Goal: Transaction & Acquisition: Purchase product/service

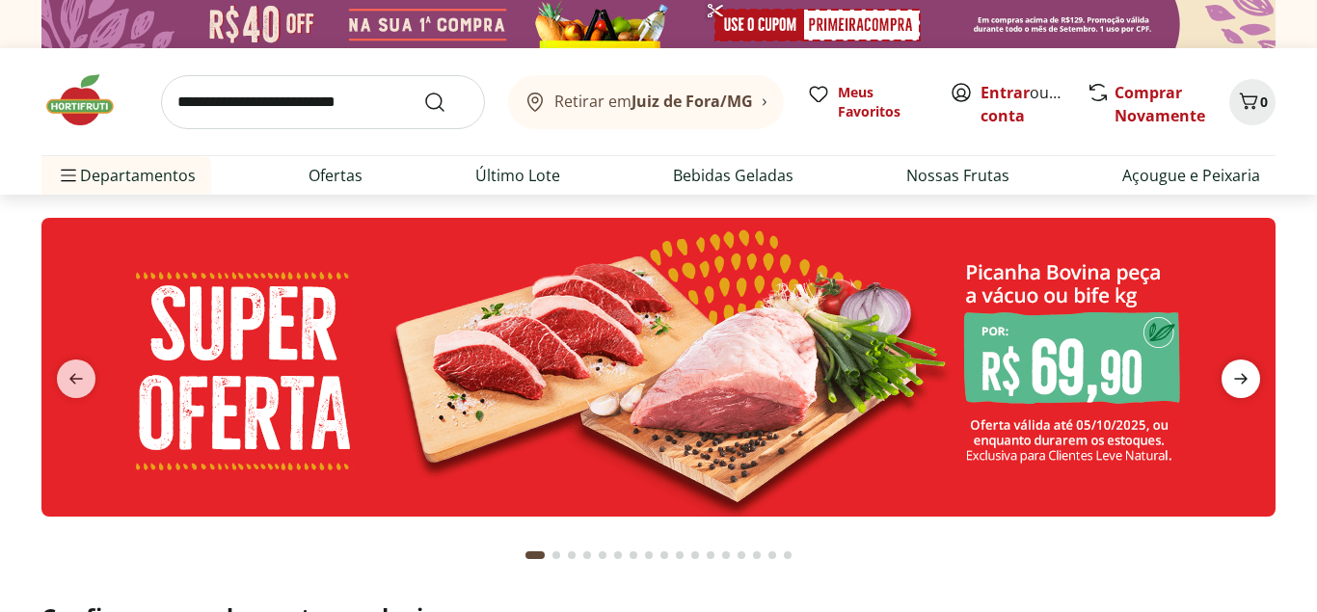
click at [1255, 380] on span "next" at bounding box center [1241, 379] width 39 height 39
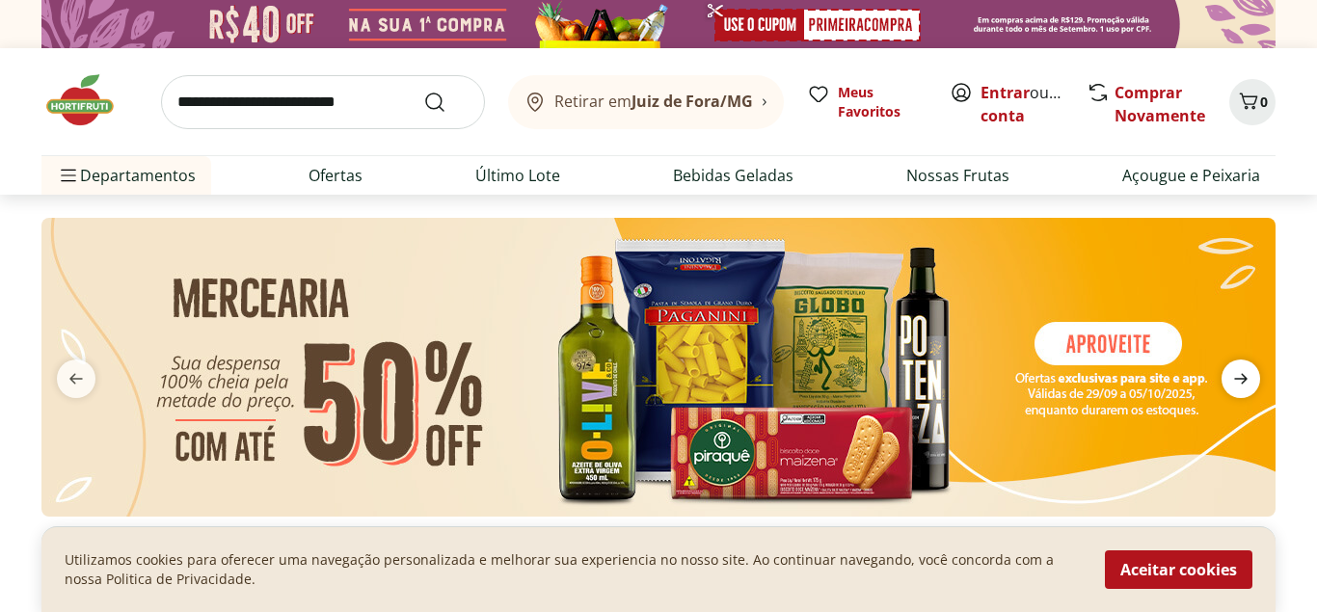
click at [1255, 380] on span "next" at bounding box center [1241, 379] width 39 height 39
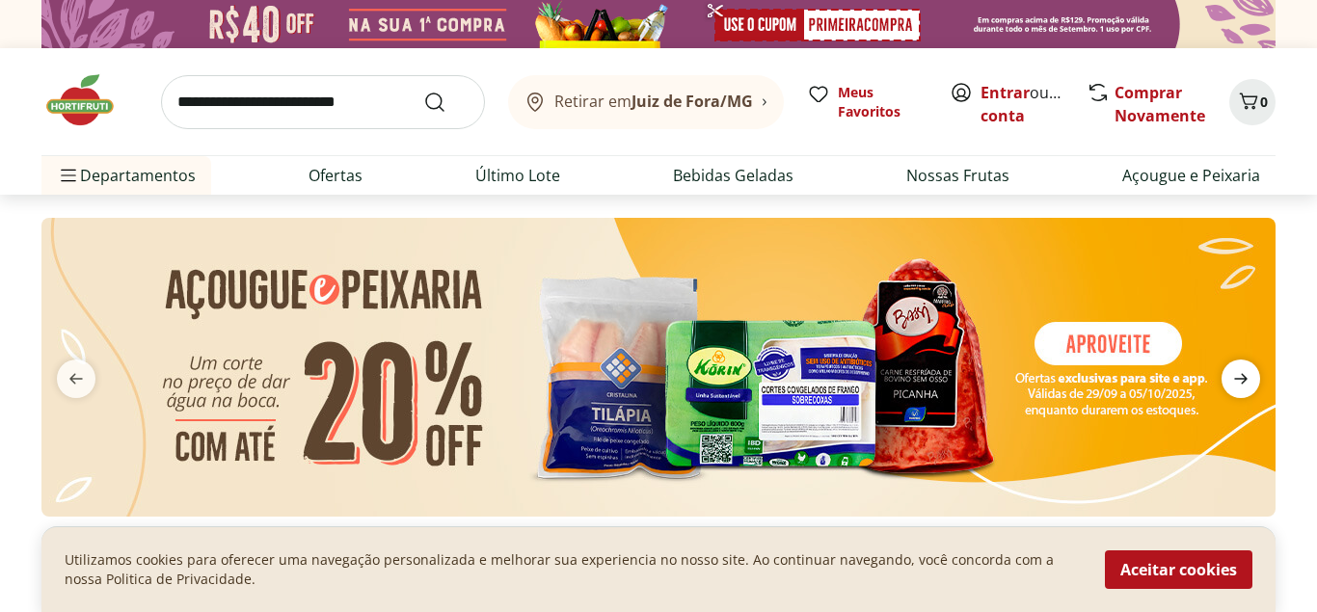
click at [1255, 380] on span "next" at bounding box center [1241, 379] width 39 height 39
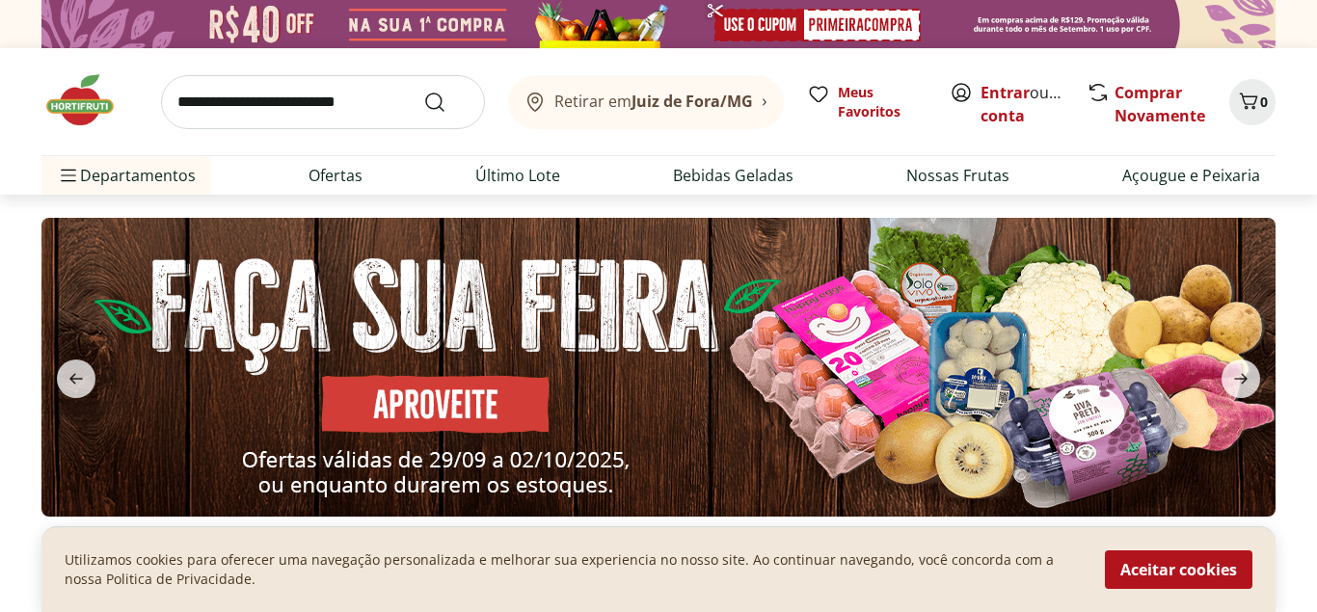
click at [888, 362] on img at bounding box center [658, 367] width 1234 height 299
select select "**********"
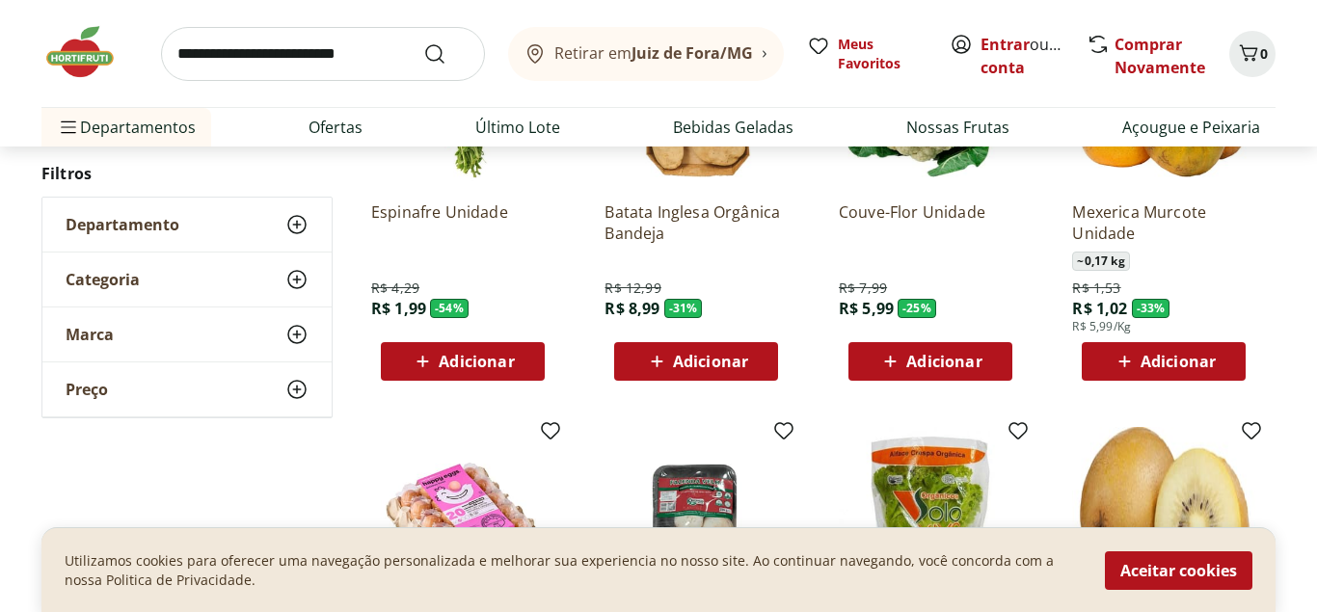
scroll to position [688, 0]
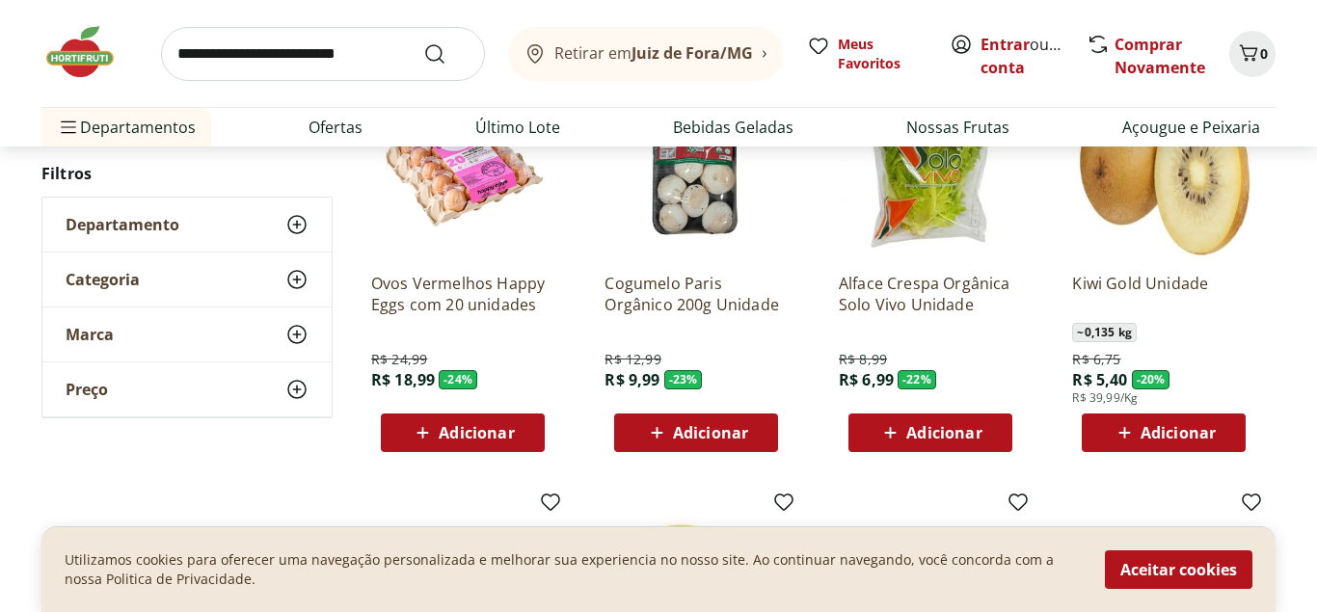
click at [486, 444] on span "Adicionar" at bounding box center [462, 432] width 103 height 23
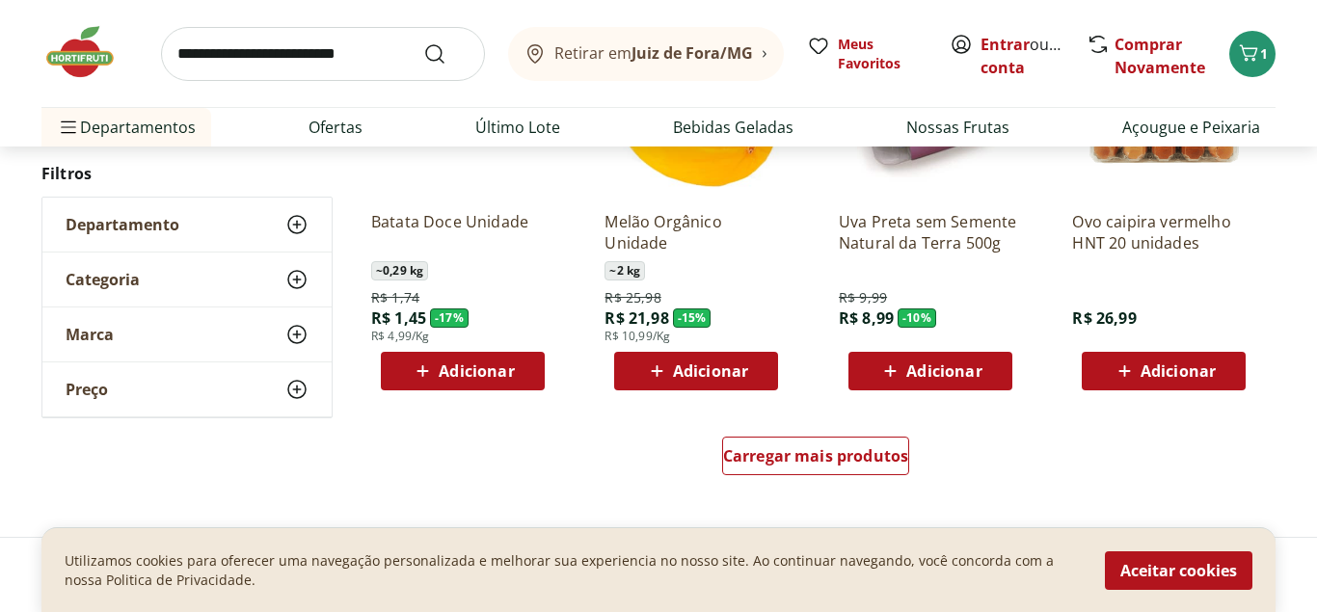
scroll to position [1180, 0]
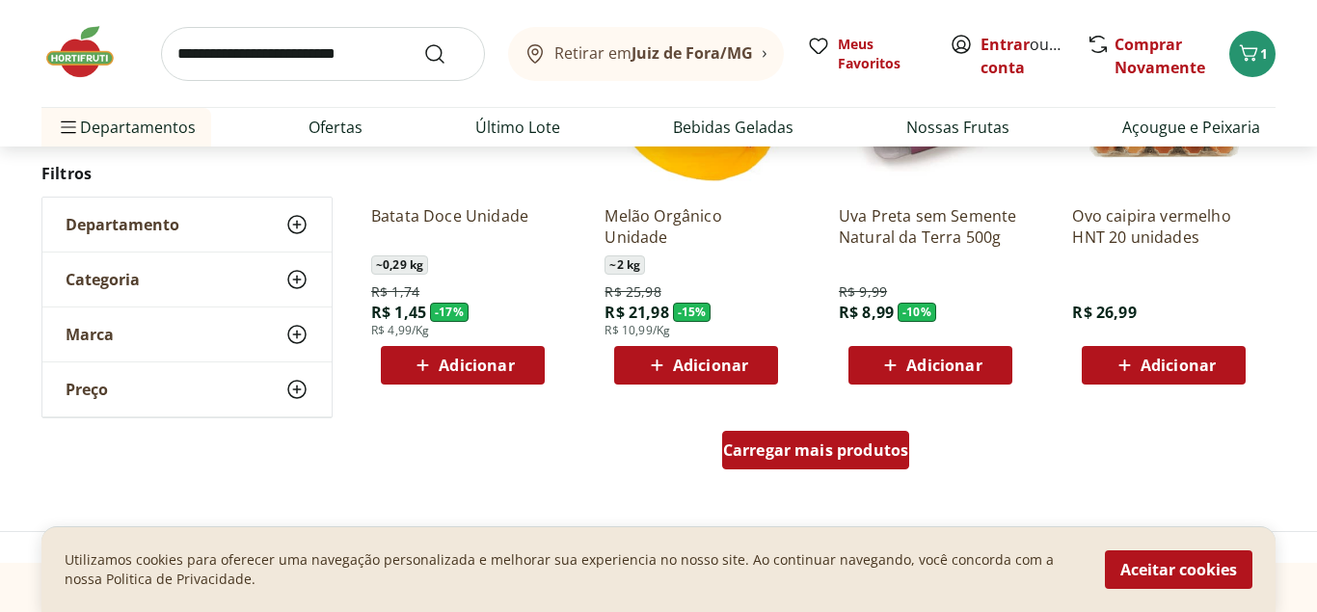
click at [906, 446] on span "Carregar mais produtos" at bounding box center [816, 450] width 186 height 15
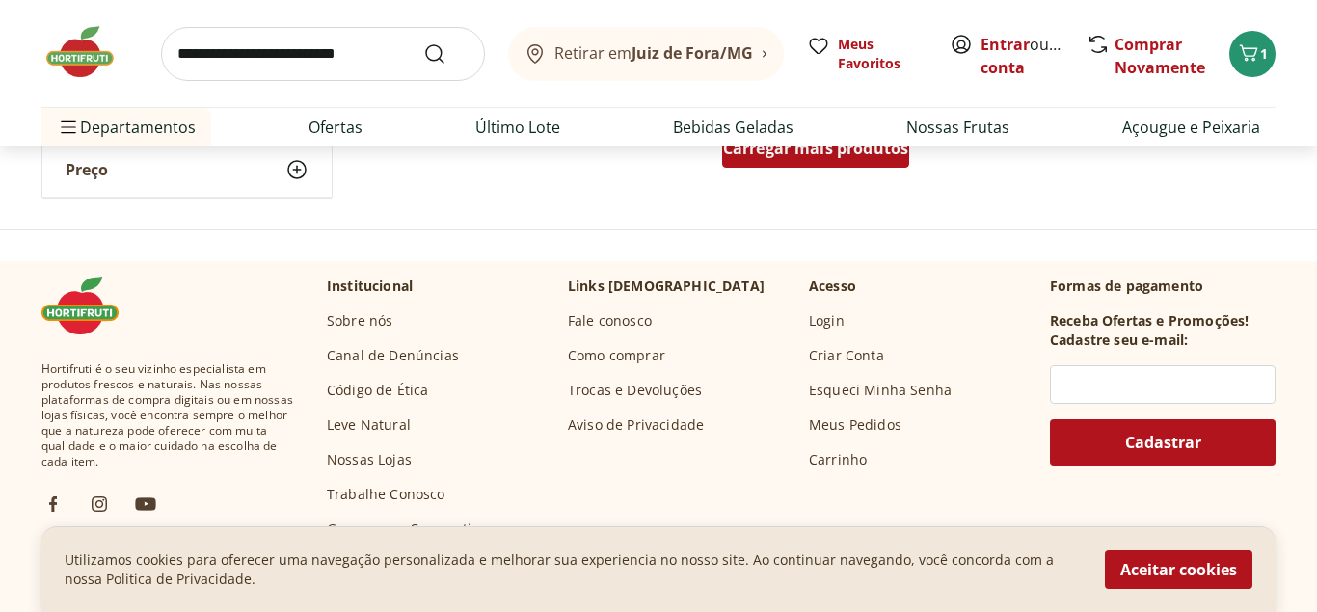
scroll to position [2655, 0]
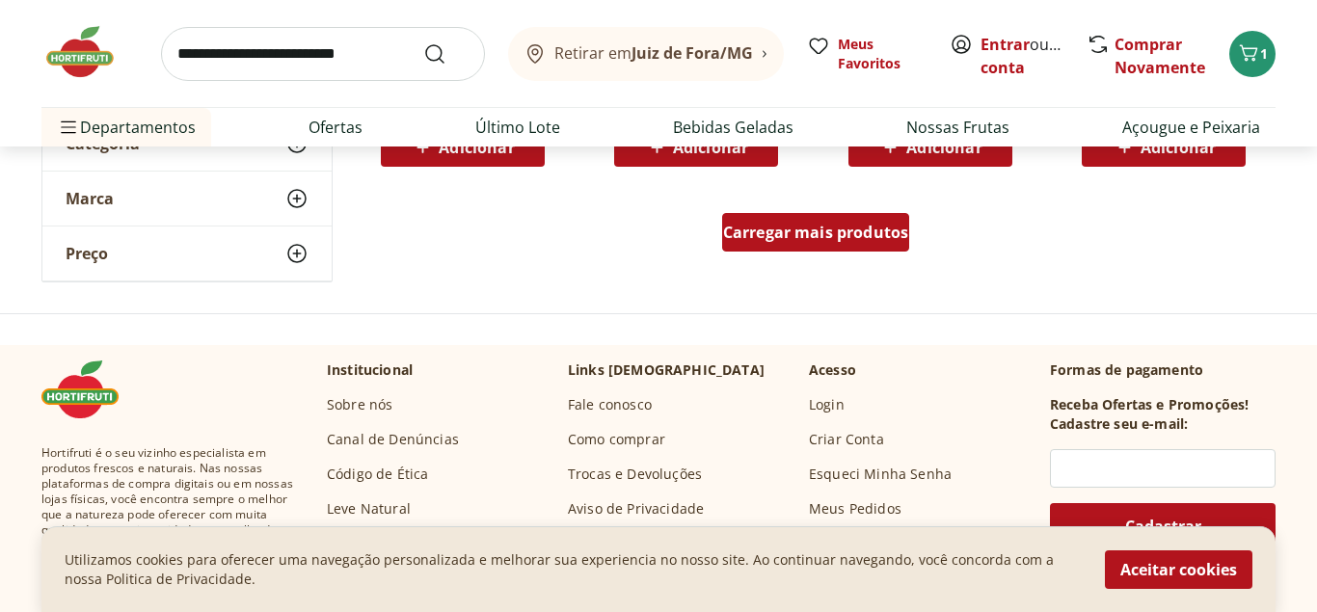
click at [845, 235] on span "Carregar mais produtos" at bounding box center [816, 232] width 186 height 15
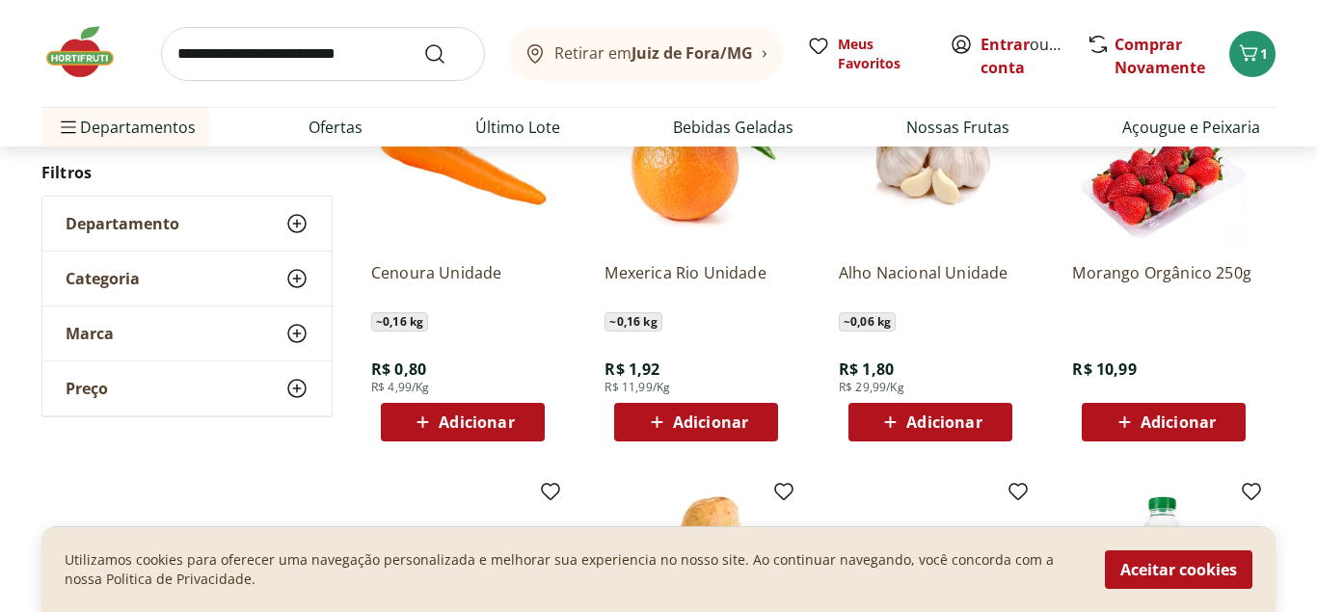
scroll to position [2754, 0]
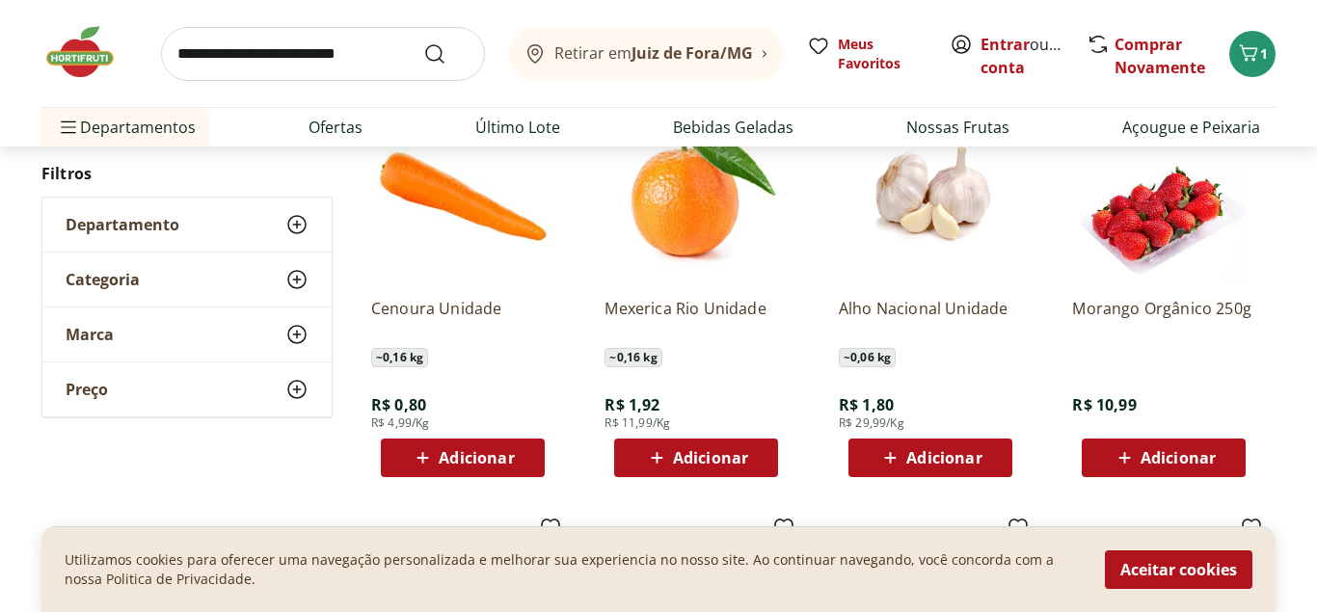
click at [1169, 455] on span "Adicionar" at bounding box center [1178, 457] width 75 height 15
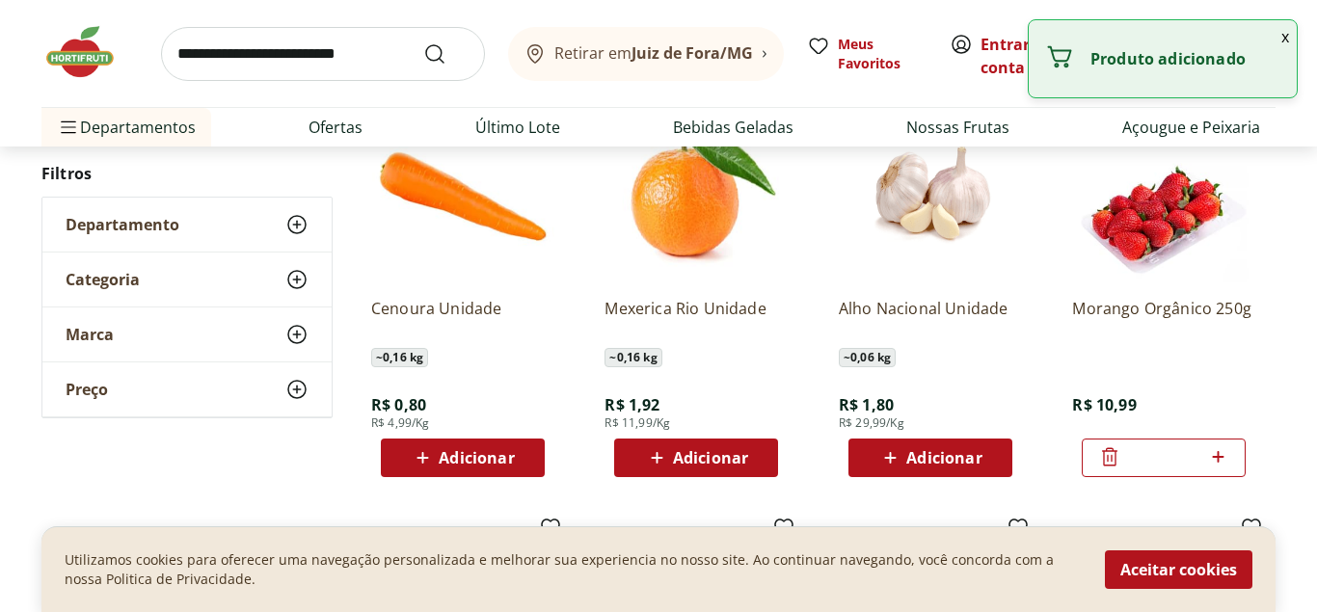
click at [1224, 459] on icon at bounding box center [1218, 456] width 24 height 23
type input "*"
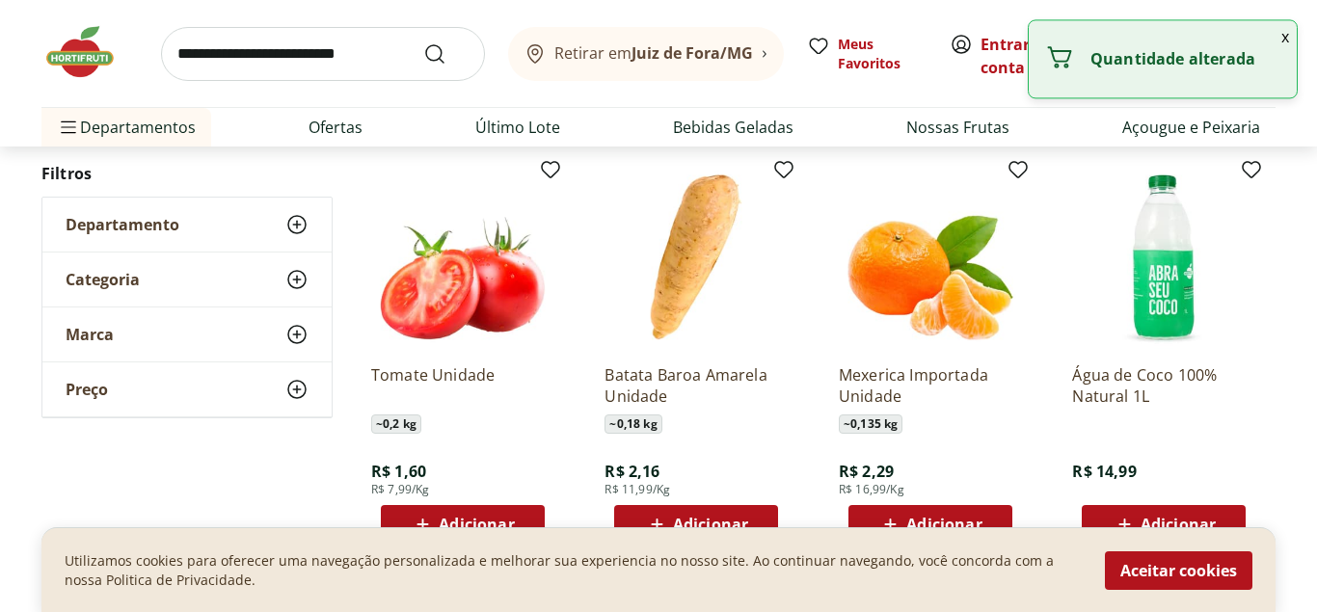
scroll to position [3147, 0]
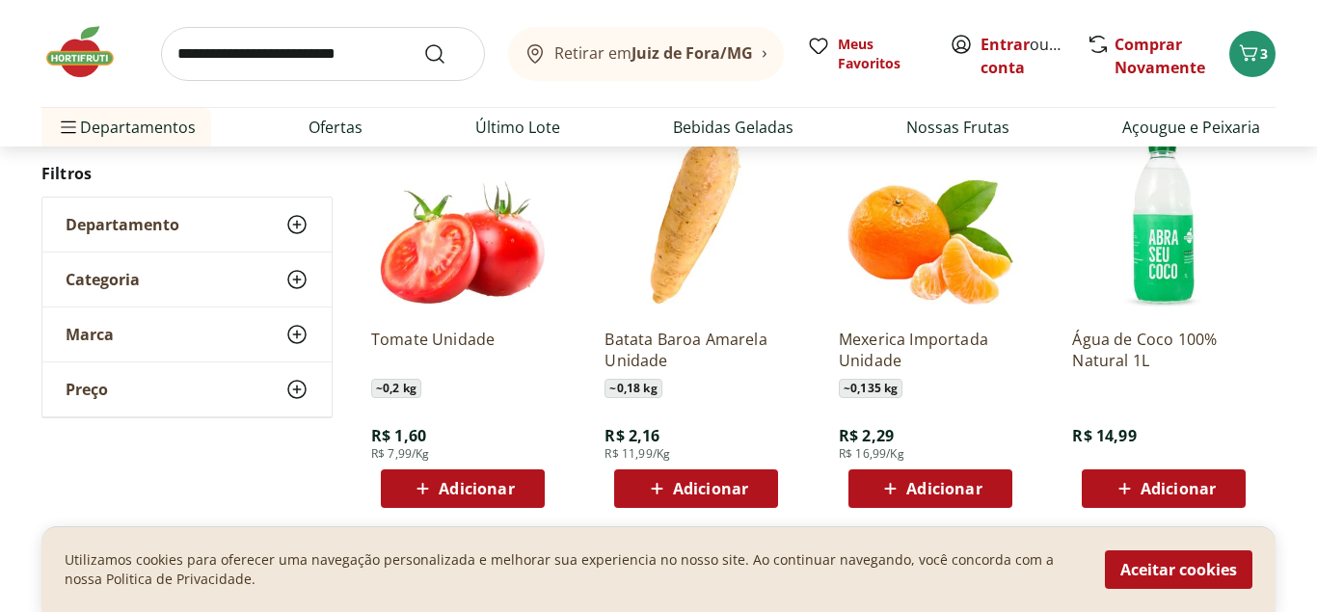
click at [460, 494] on span "Adicionar" at bounding box center [476, 488] width 75 height 15
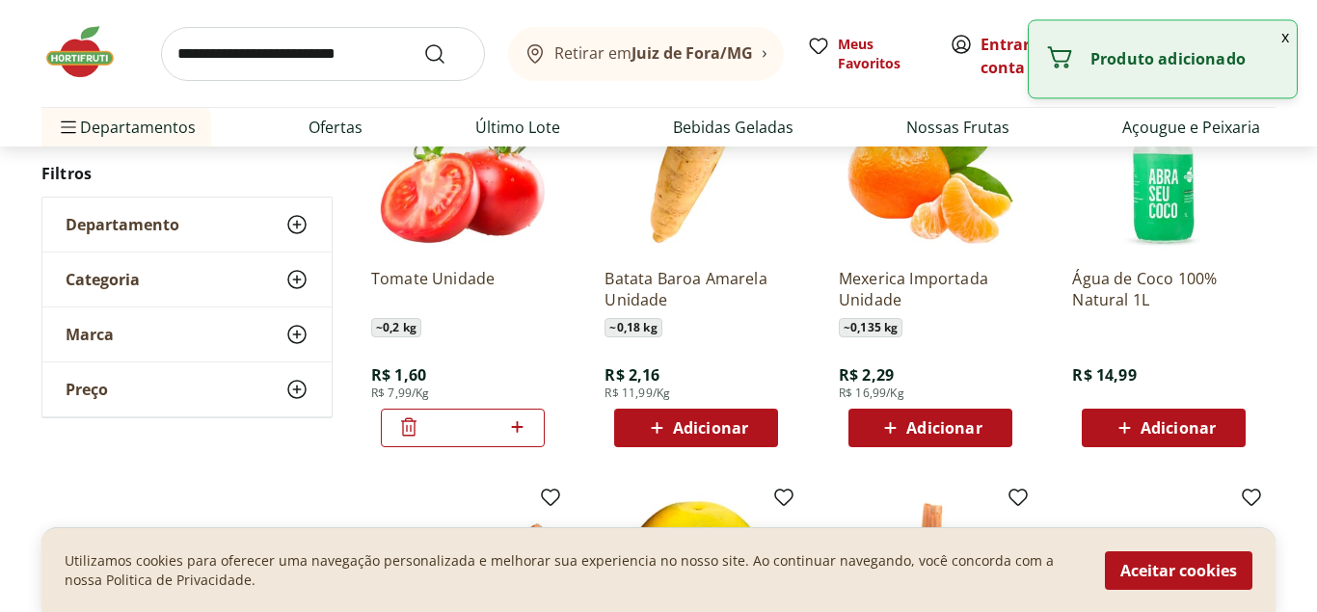
scroll to position [3245, 0]
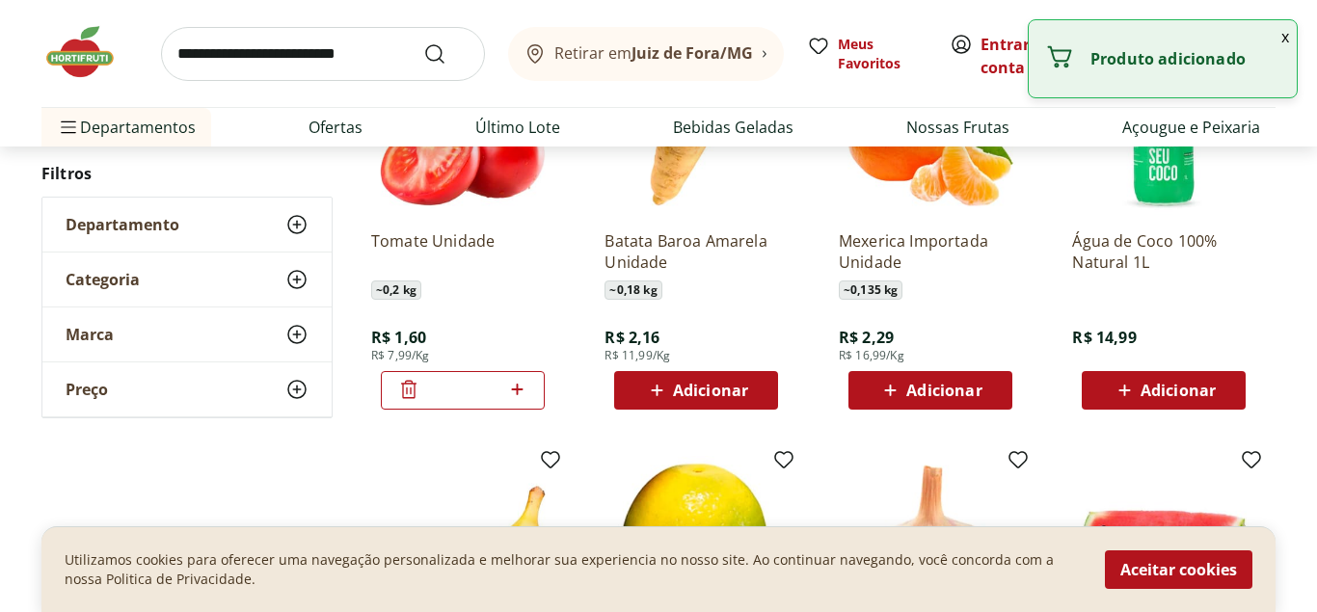
click at [520, 387] on icon at bounding box center [517, 389] width 24 height 23
type input "*"
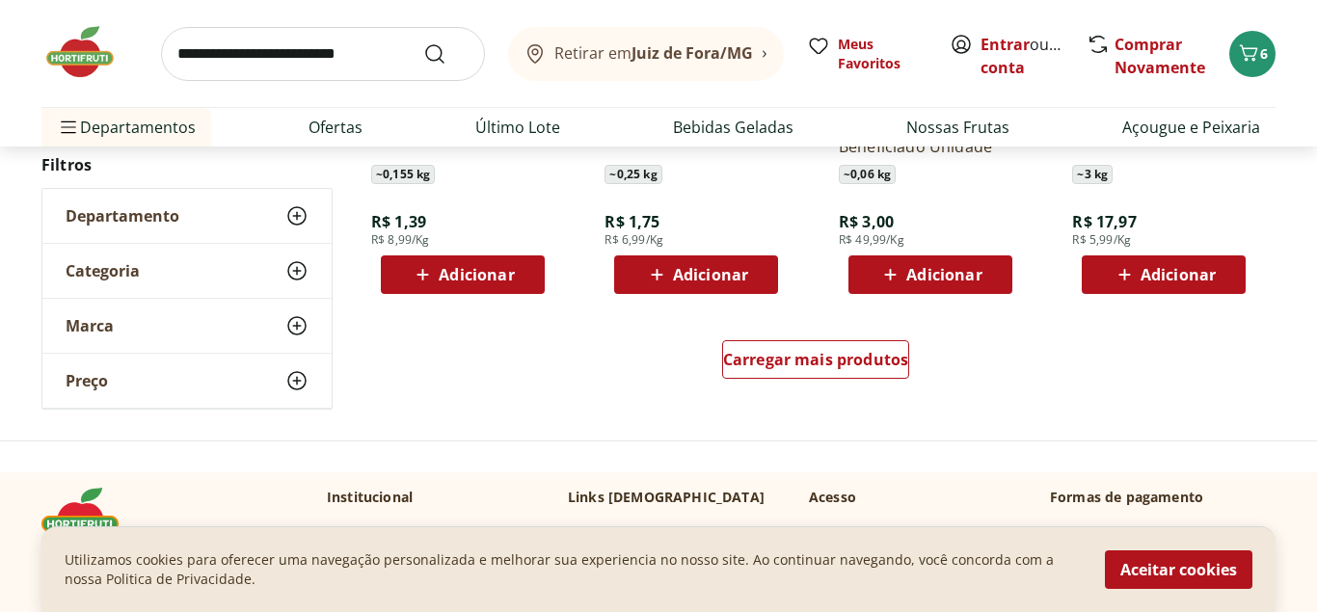
scroll to position [3835, 0]
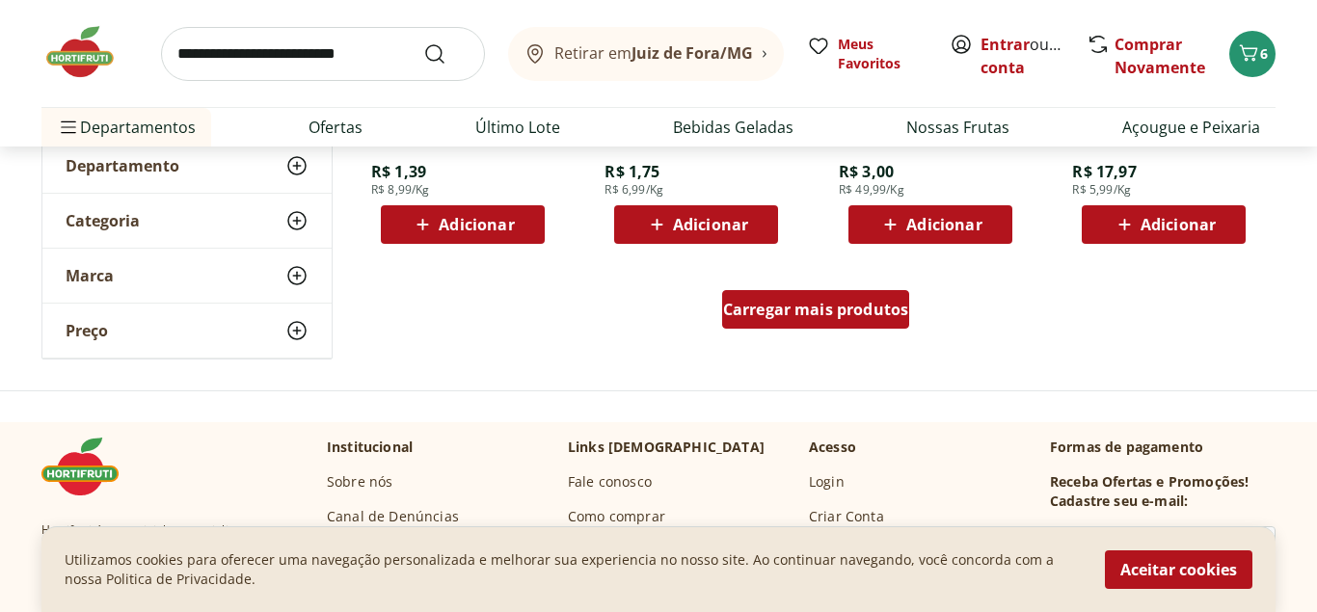
click at [873, 309] on span "Carregar mais produtos" at bounding box center [816, 309] width 186 height 15
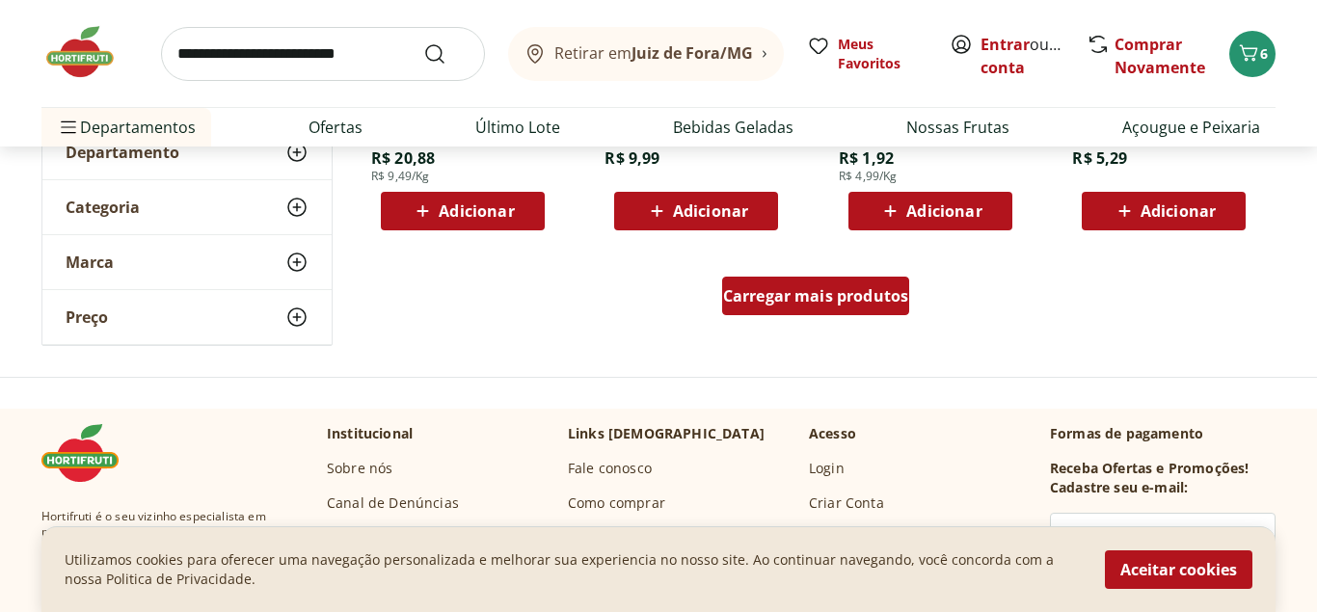
scroll to position [5114, 0]
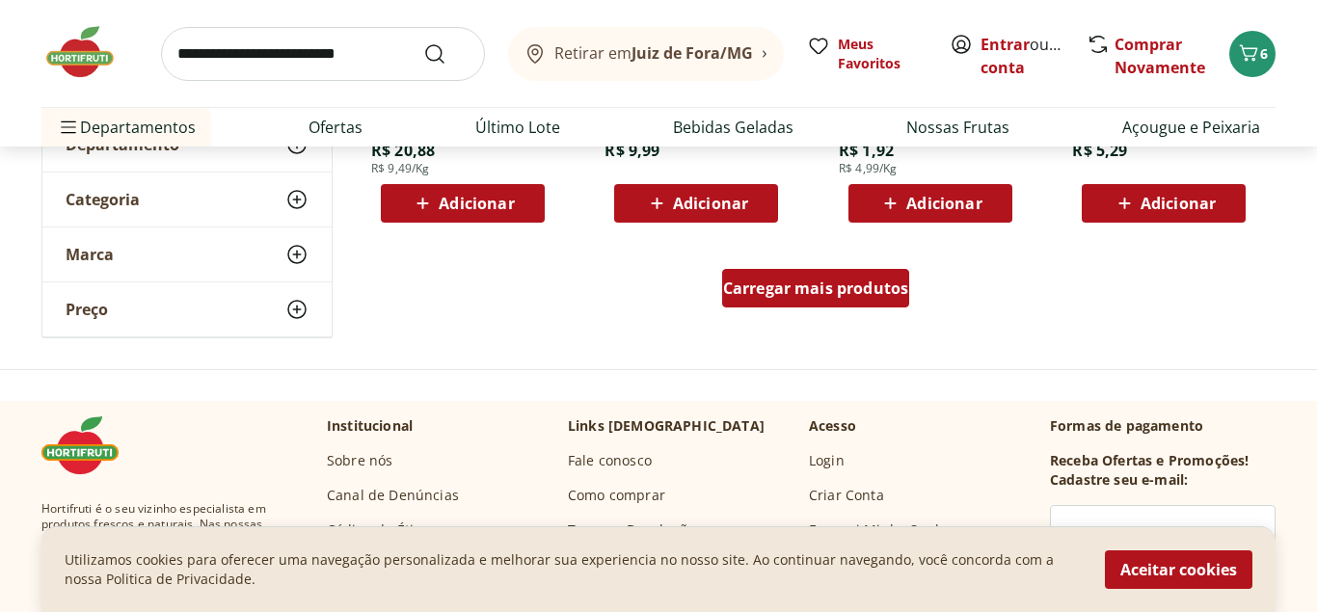
click at [886, 289] on span "Carregar mais produtos" at bounding box center [816, 288] width 186 height 15
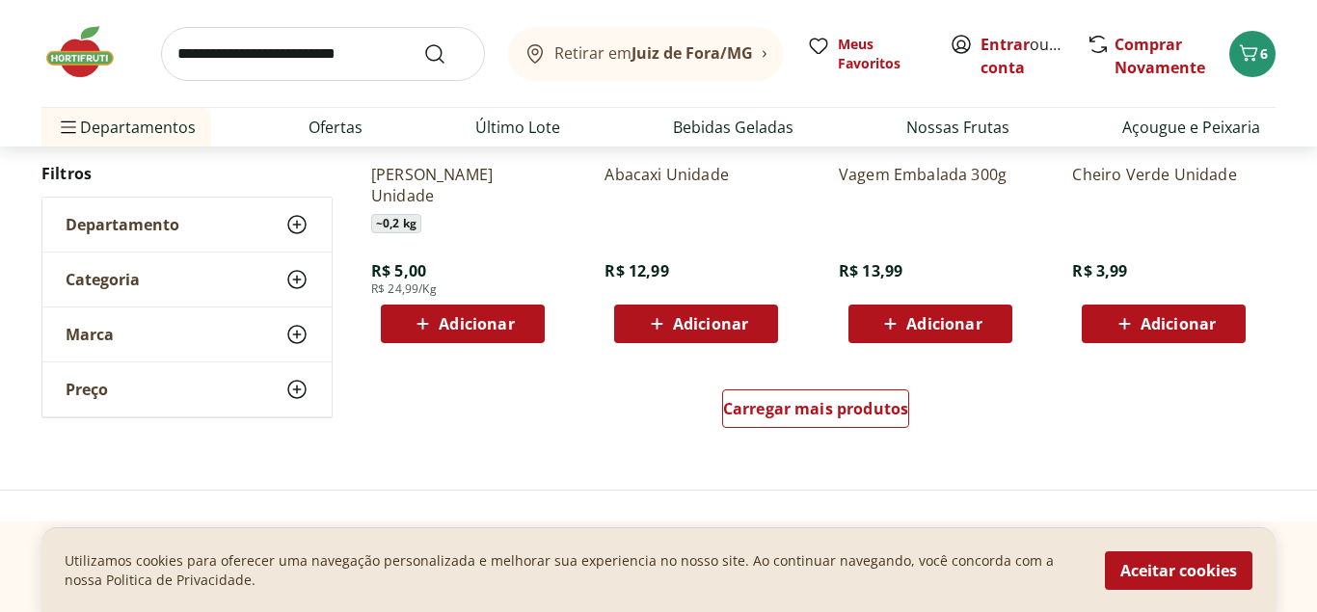
scroll to position [6490, 0]
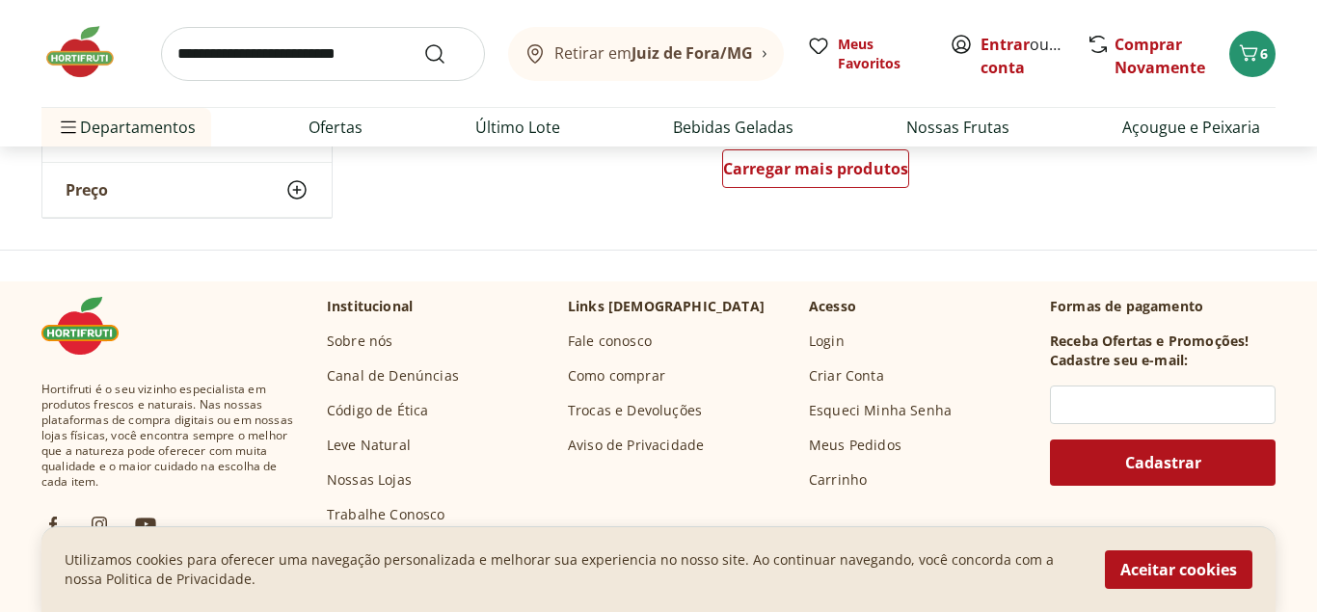
click at [240, 54] on input "search" at bounding box center [323, 54] width 324 height 54
type input "******"
click at [423, 42] on button "Submit Search" at bounding box center [446, 53] width 46 height 23
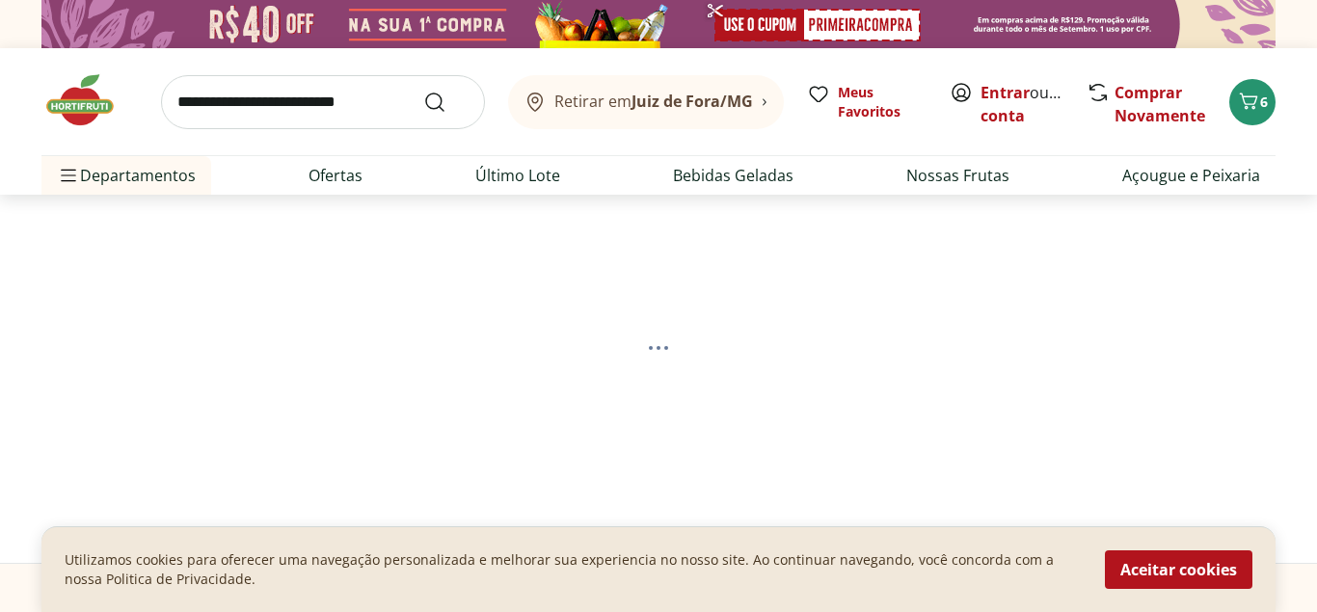
select select "**********"
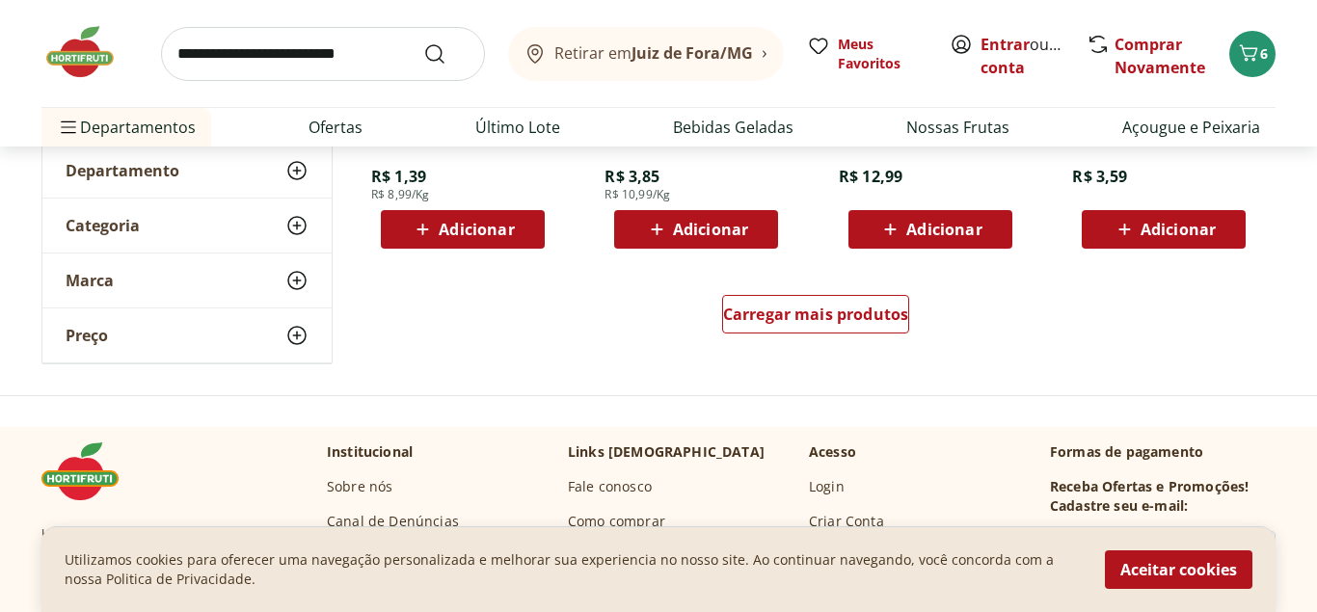
scroll to position [1278, 0]
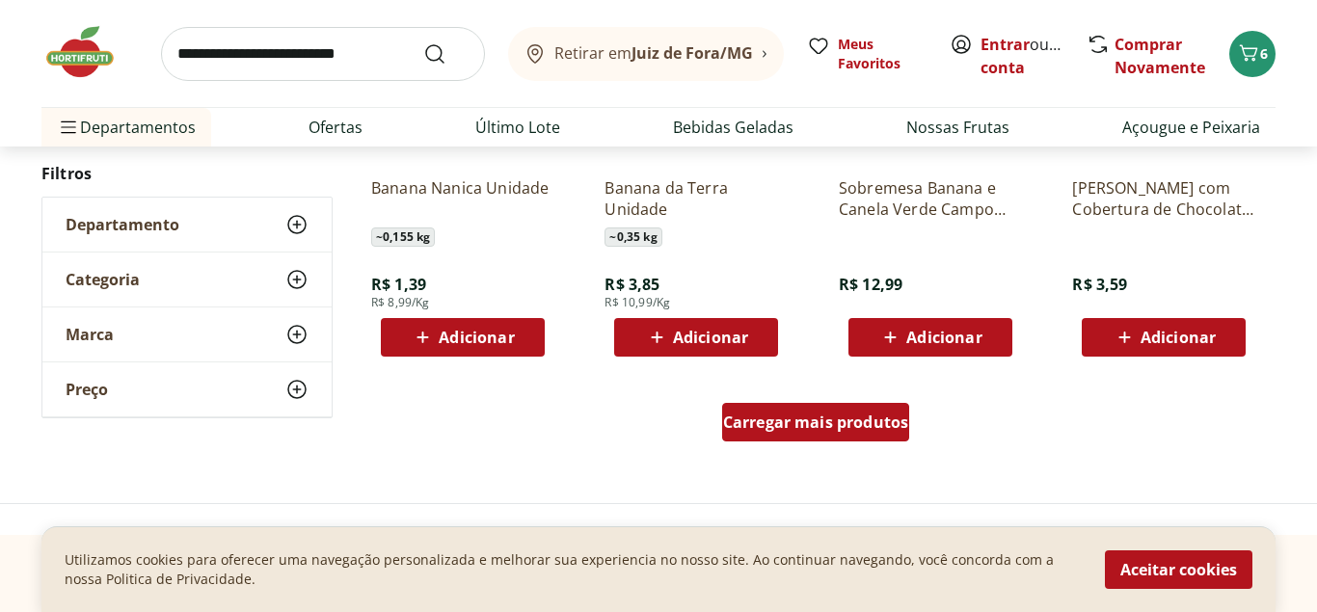
click at [788, 415] on span "Carregar mais produtos" at bounding box center [816, 422] width 186 height 15
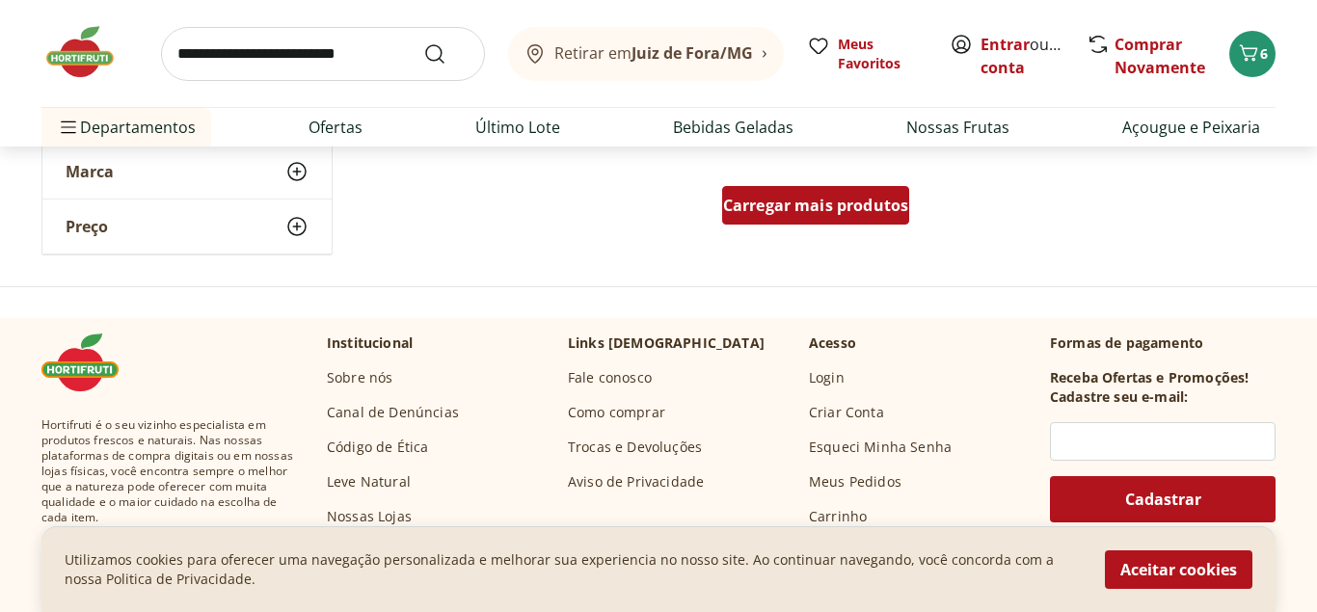
scroll to position [3049, 0]
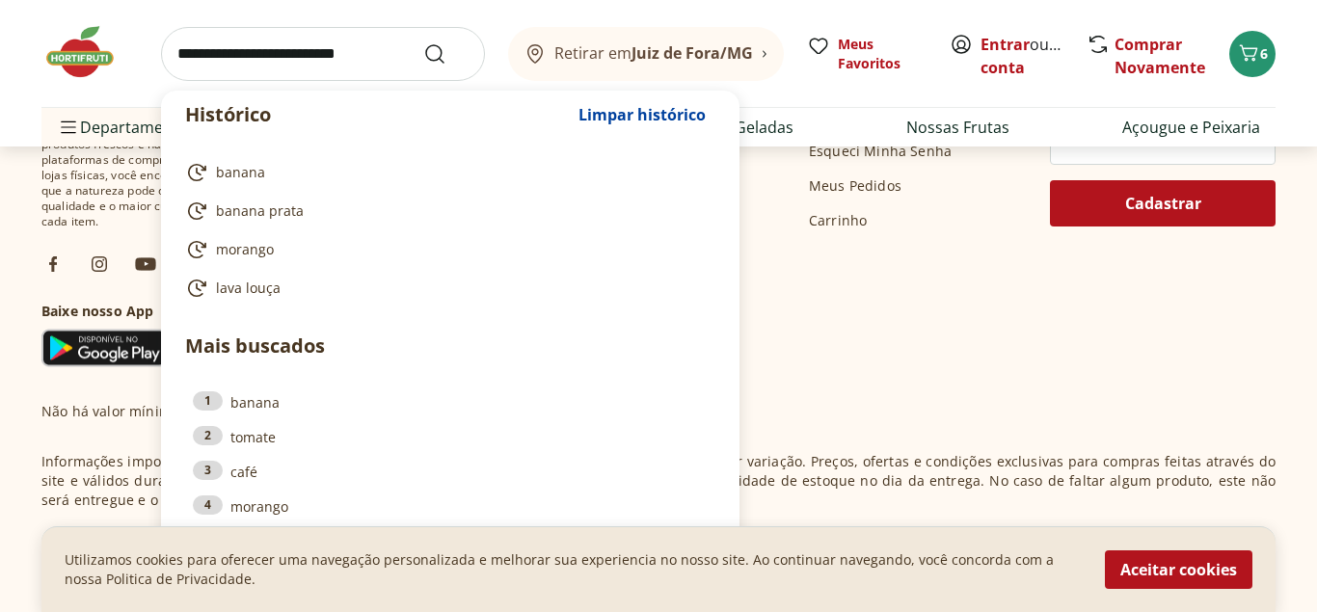
click at [364, 67] on input "search" at bounding box center [323, 54] width 324 height 54
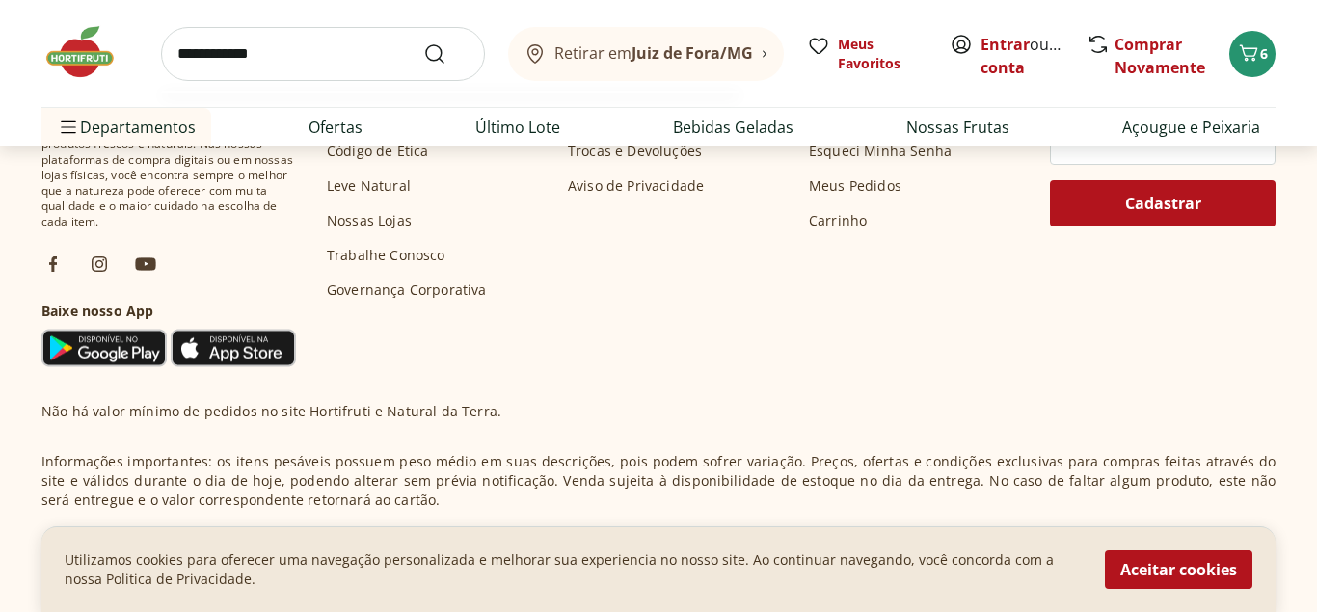
type input "**********"
click at [423, 42] on button "Submit Search" at bounding box center [446, 53] width 46 height 23
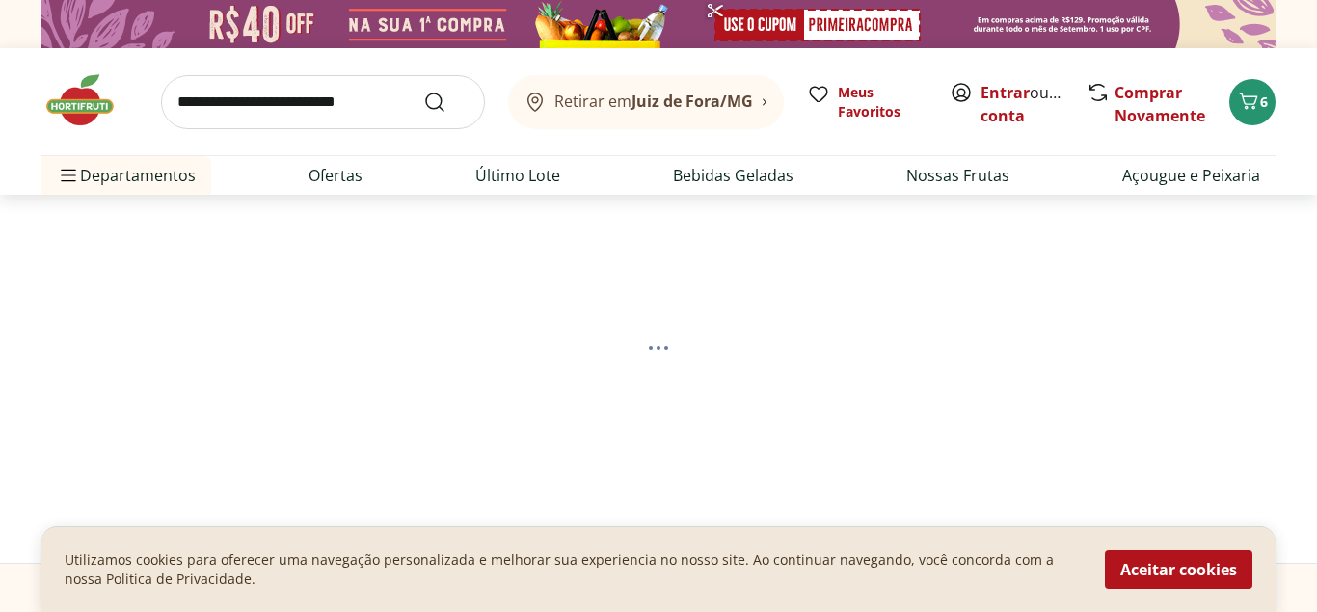
select select "**********"
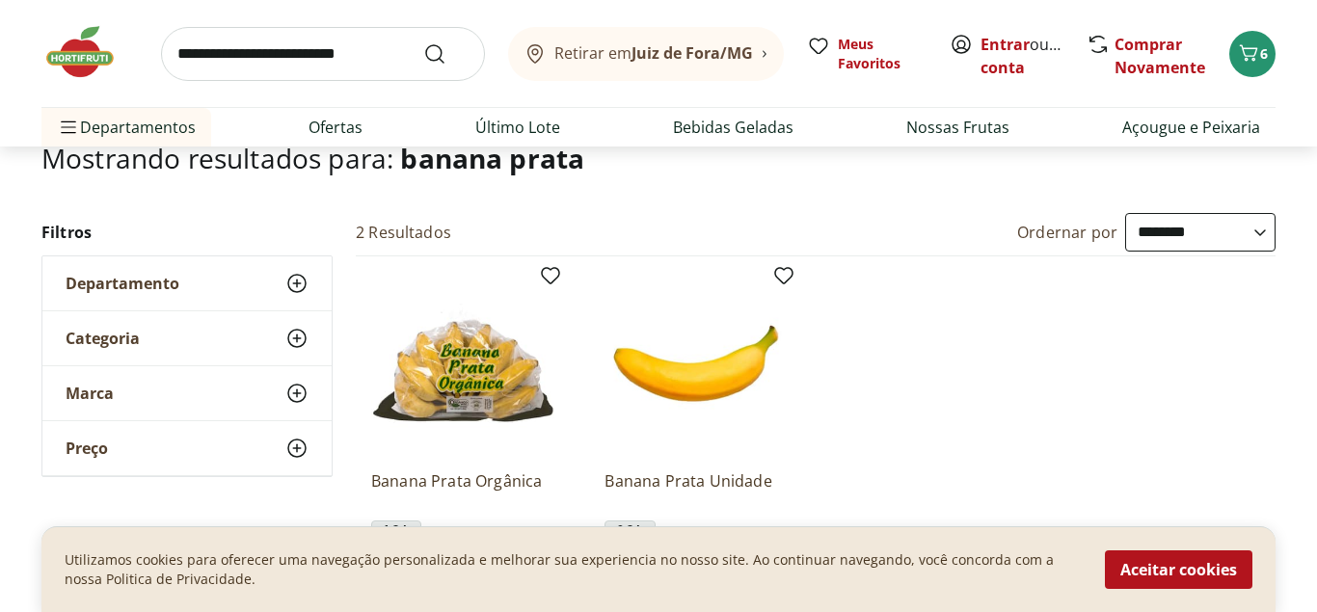
scroll to position [295, 0]
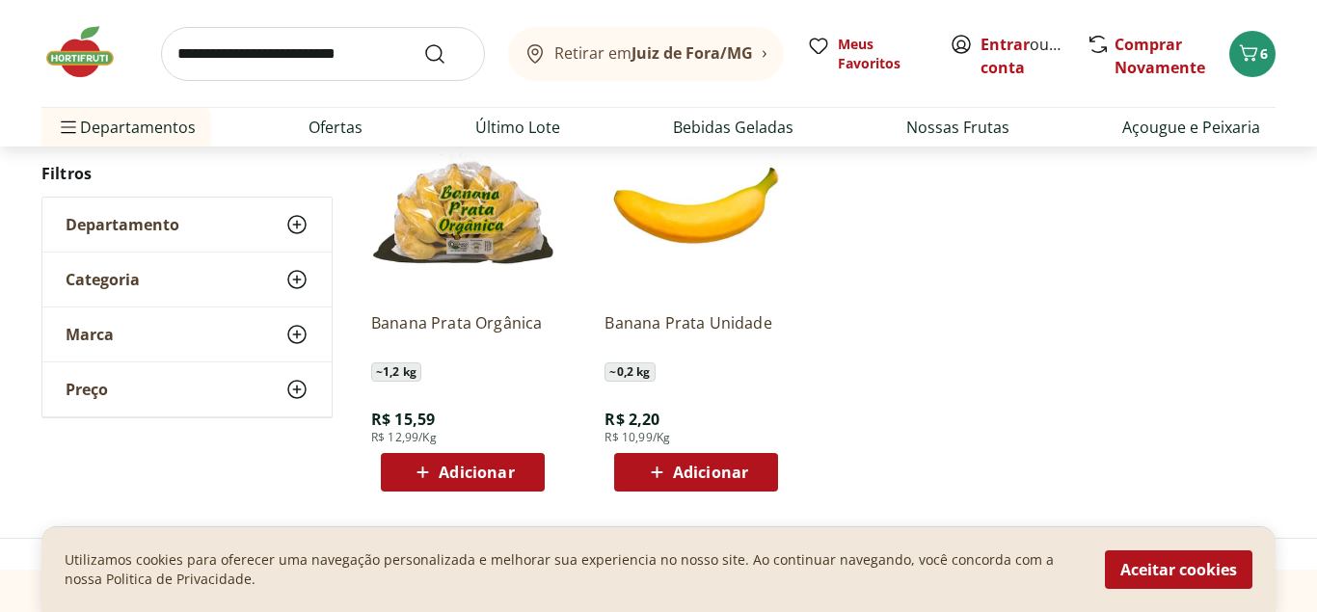
click at [726, 249] on img at bounding box center [696, 205] width 183 height 183
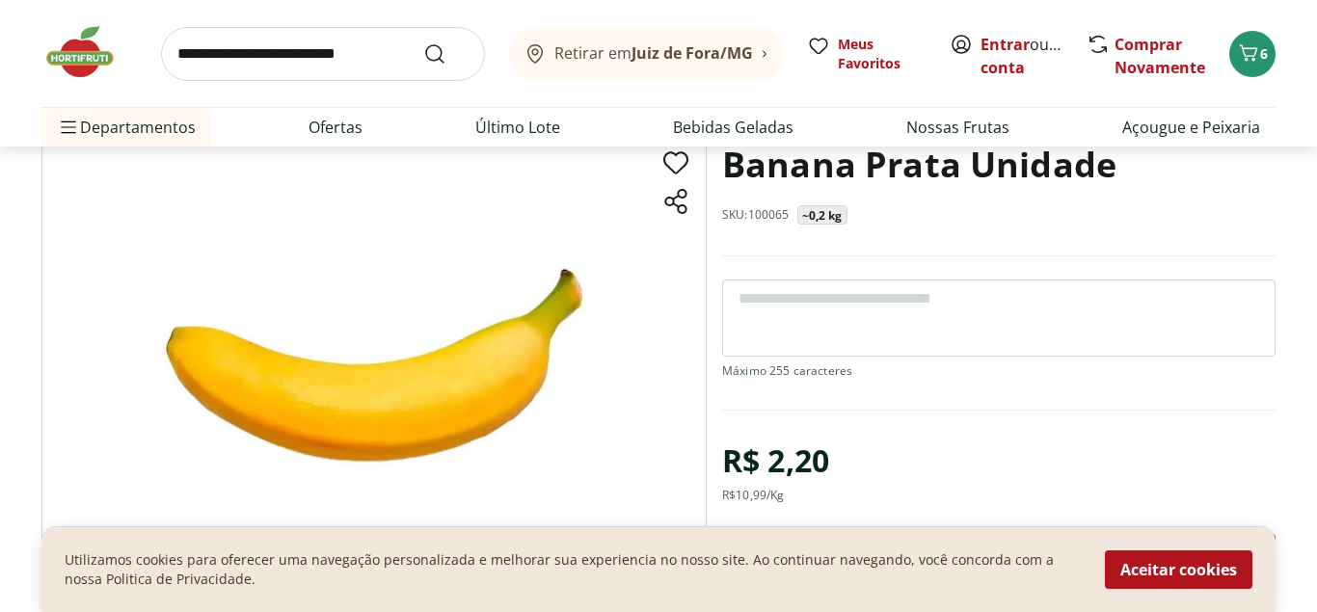
scroll to position [197, 0]
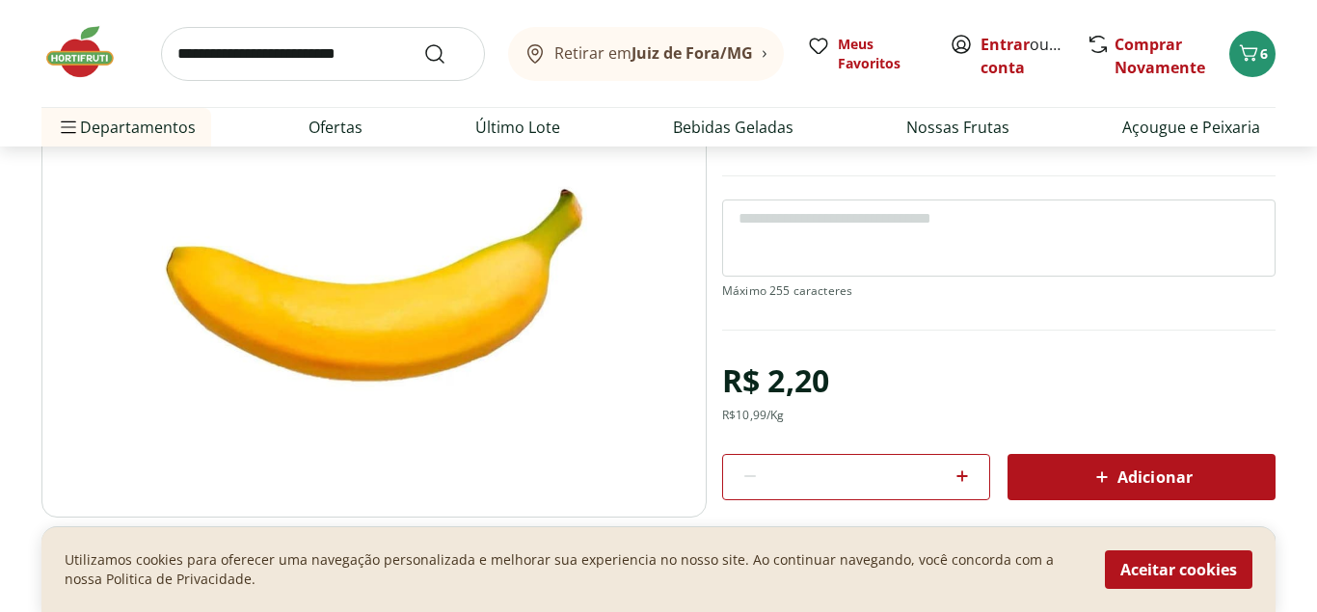
click at [970, 466] on icon at bounding box center [962, 476] width 23 height 23
click at [963, 472] on icon at bounding box center [962, 476] width 12 height 12
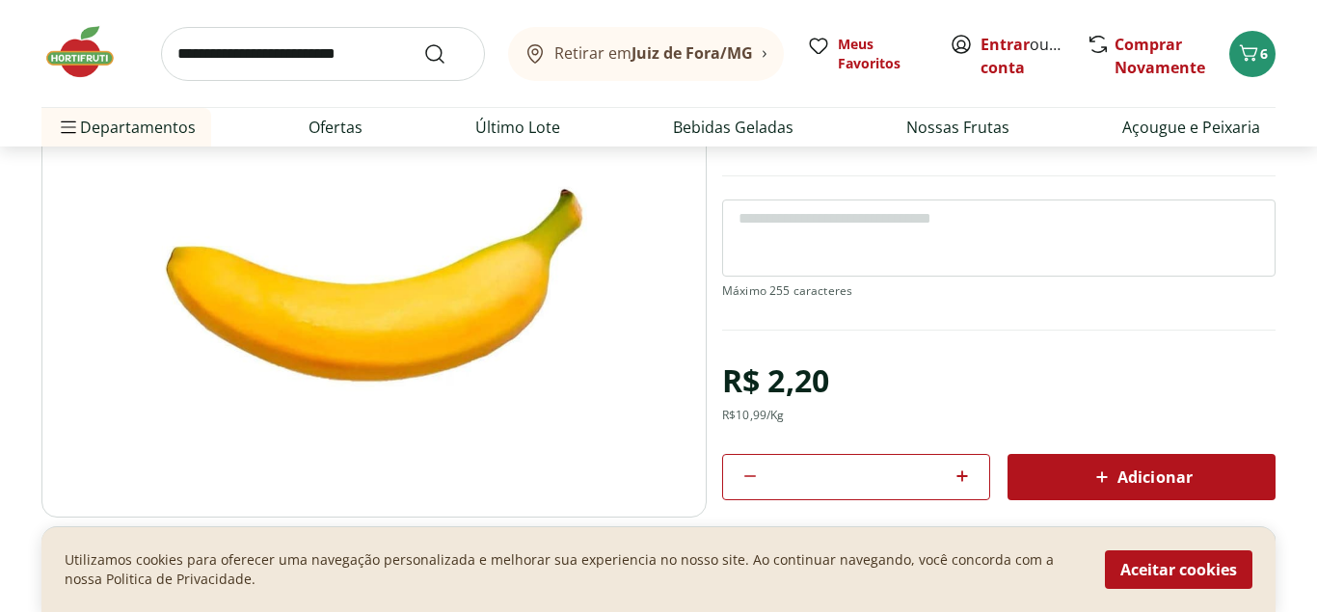
click at [963, 472] on icon at bounding box center [962, 476] width 12 height 12
type input "*"
click at [1115, 477] on span "Adicionar" at bounding box center [1141, 477] width 102 height 23
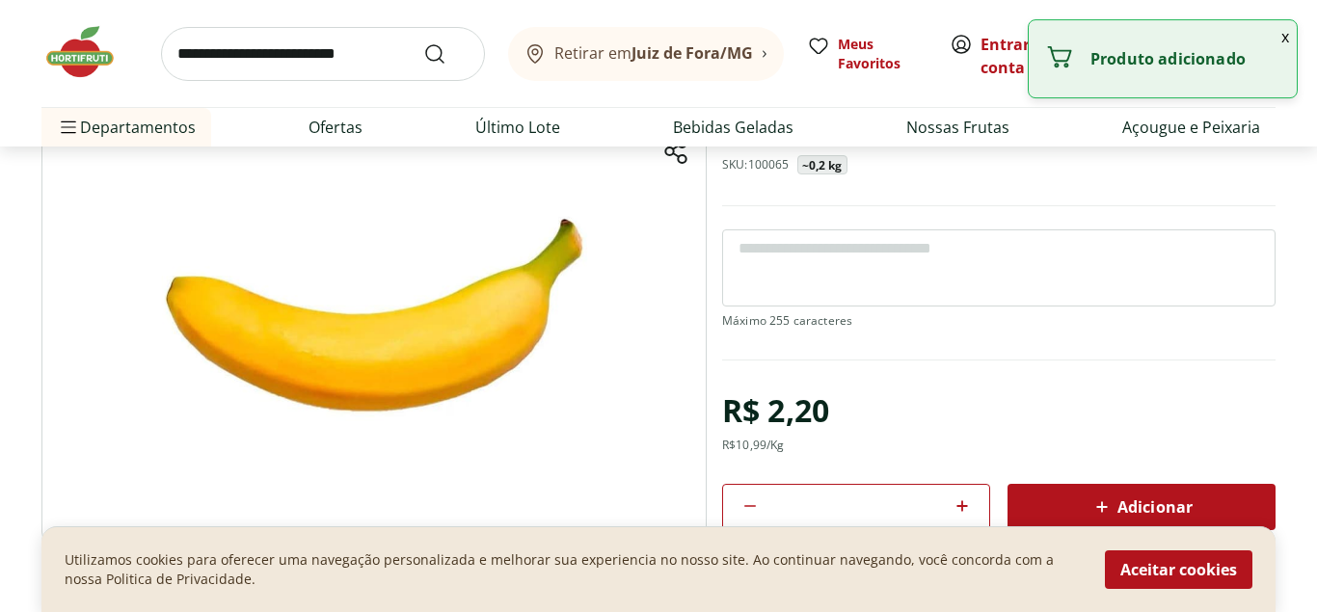
scroll to position [0, 0]
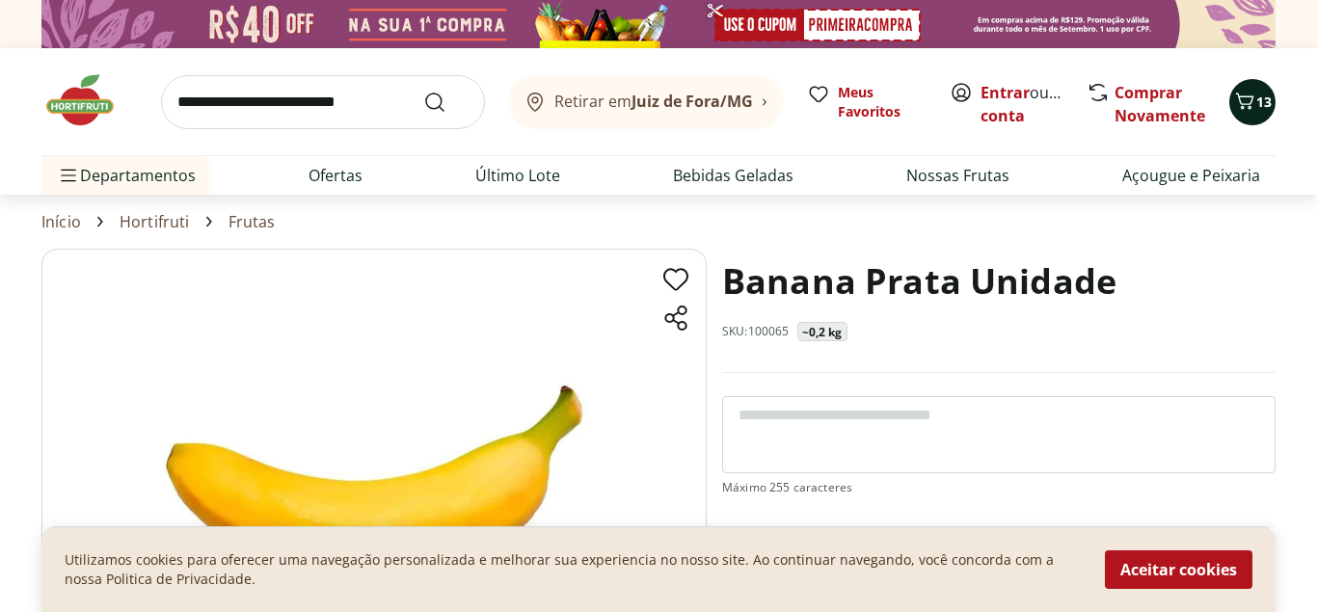
click at [1246, 108] on icon "Carrinho" at bounding box center [1244, 101] width 23 height 23
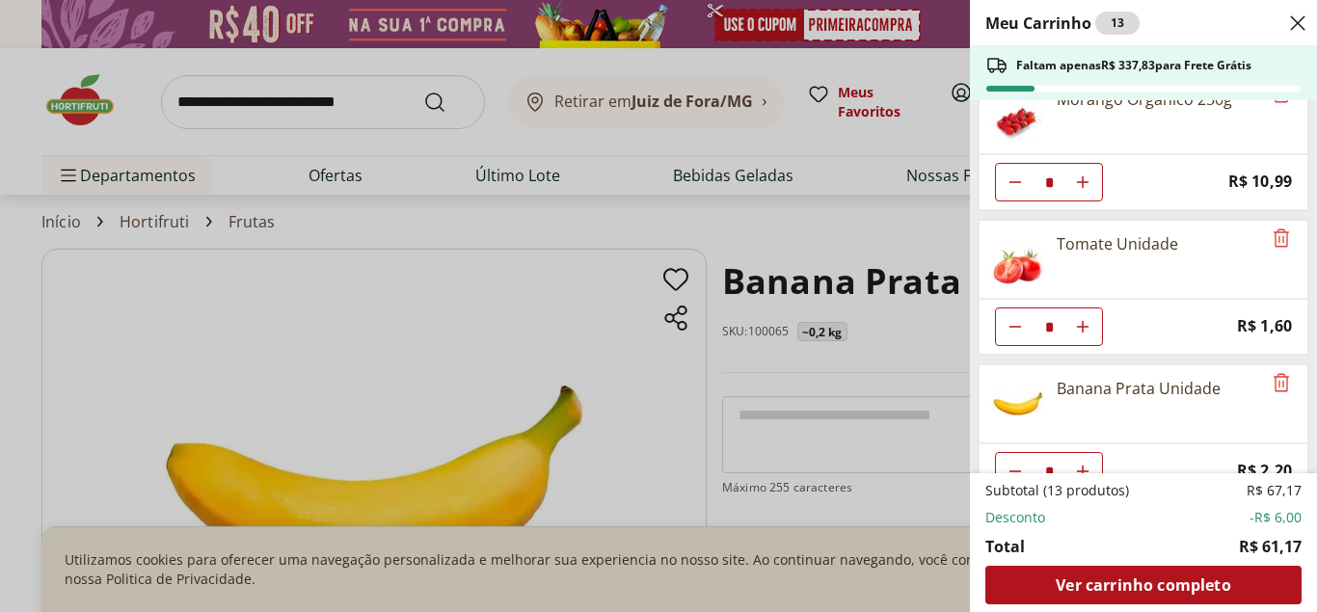
scroll to position [213, 0]
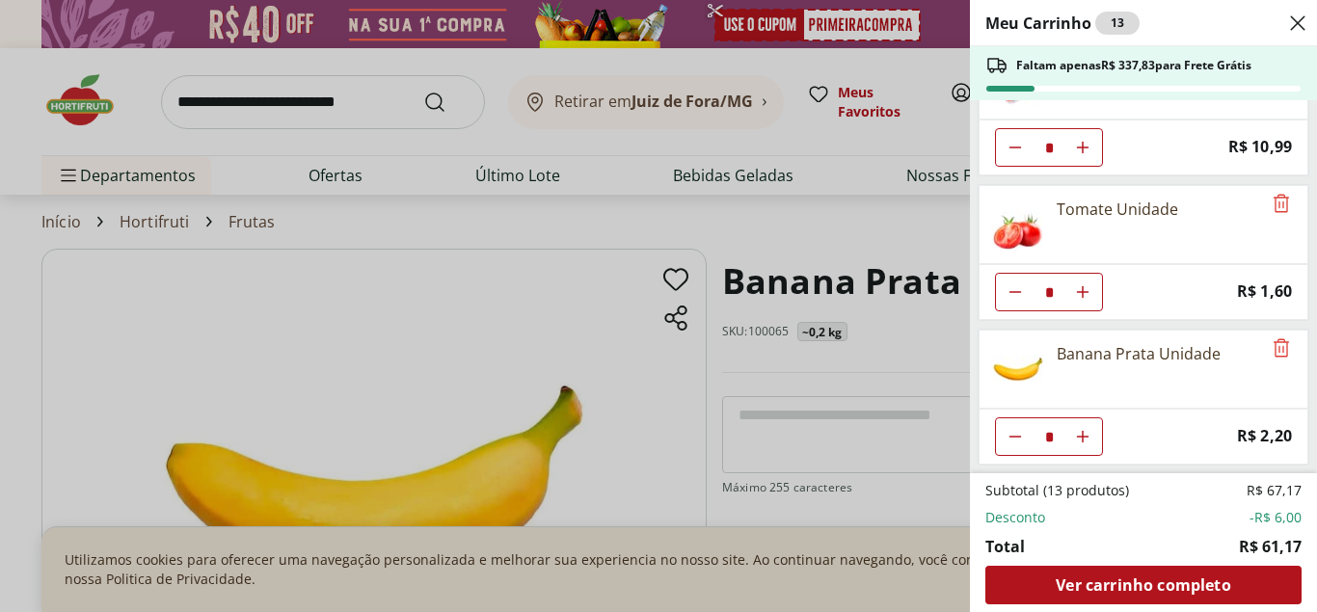
click at [889, 244] on div "Meu Carrinho 13 Faltam apenas R$ 337,83 para Frete Grátis Ovos Vermelhos Happy …" at bounding box center [658, 306] width 1317 height 612
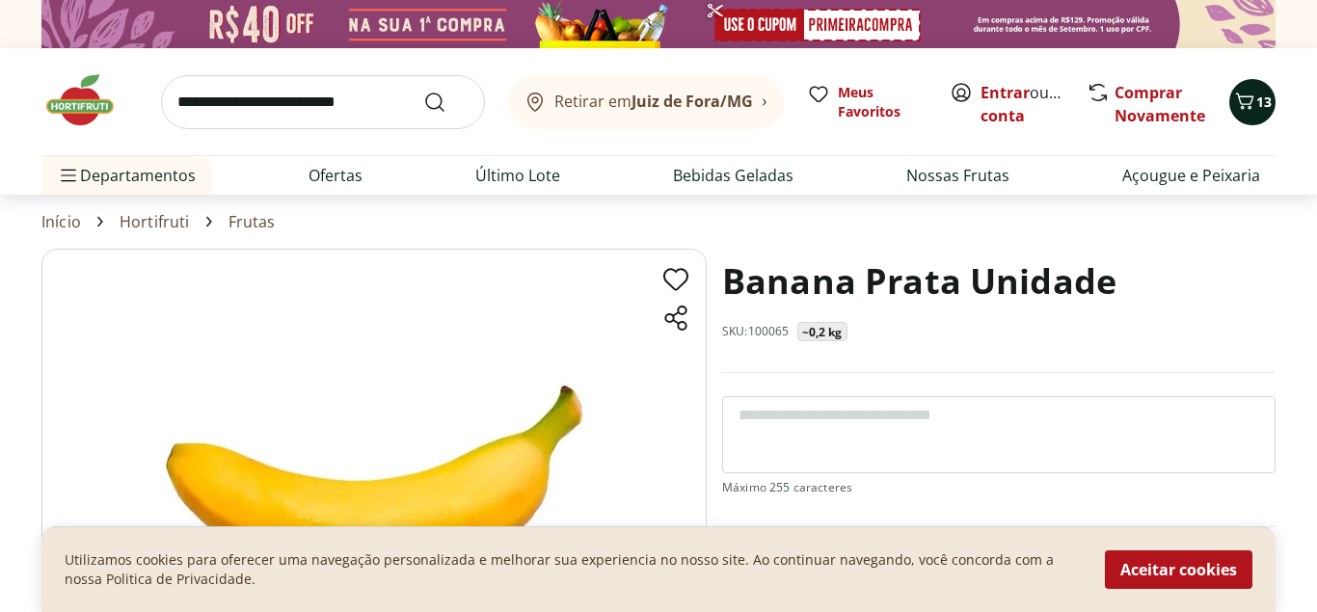
click at [1253, 89] on div "13" at bounding box center [1252, 102] width 15 height 31
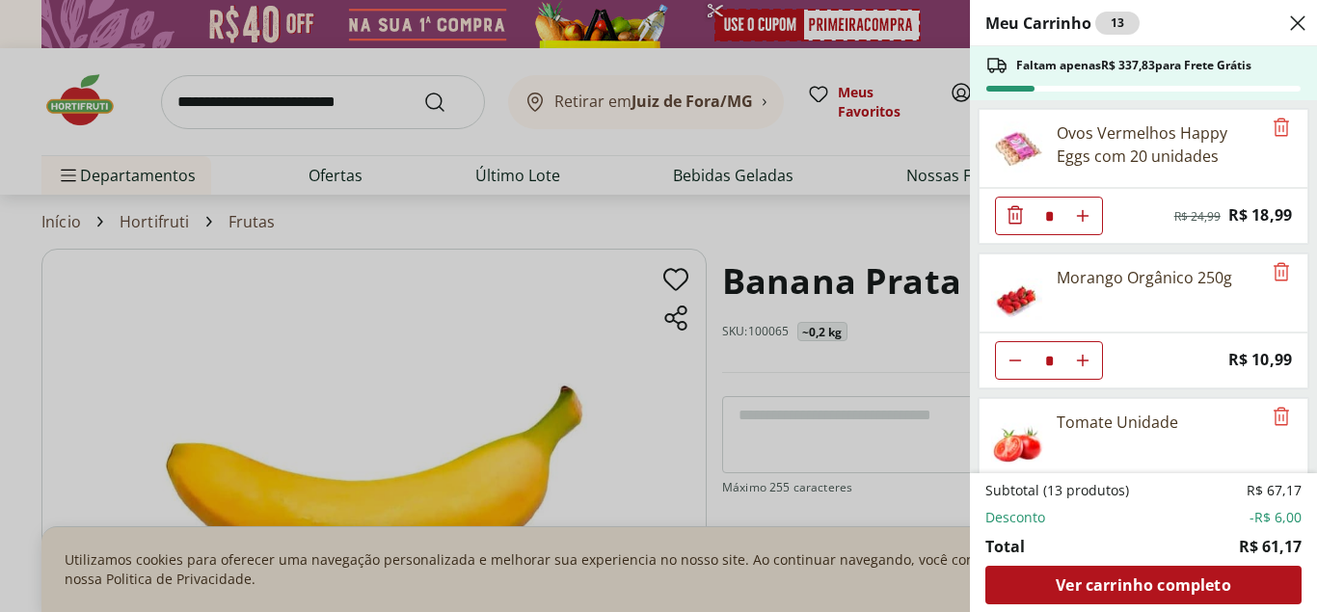
click at [322, 117] on div "Meu Carrinho 13 Faltam apenas R$ 337,83 para Frete Grátis Ovos Vermelhos Happy …" at bounding box center [658, 306] width 1317 height 612
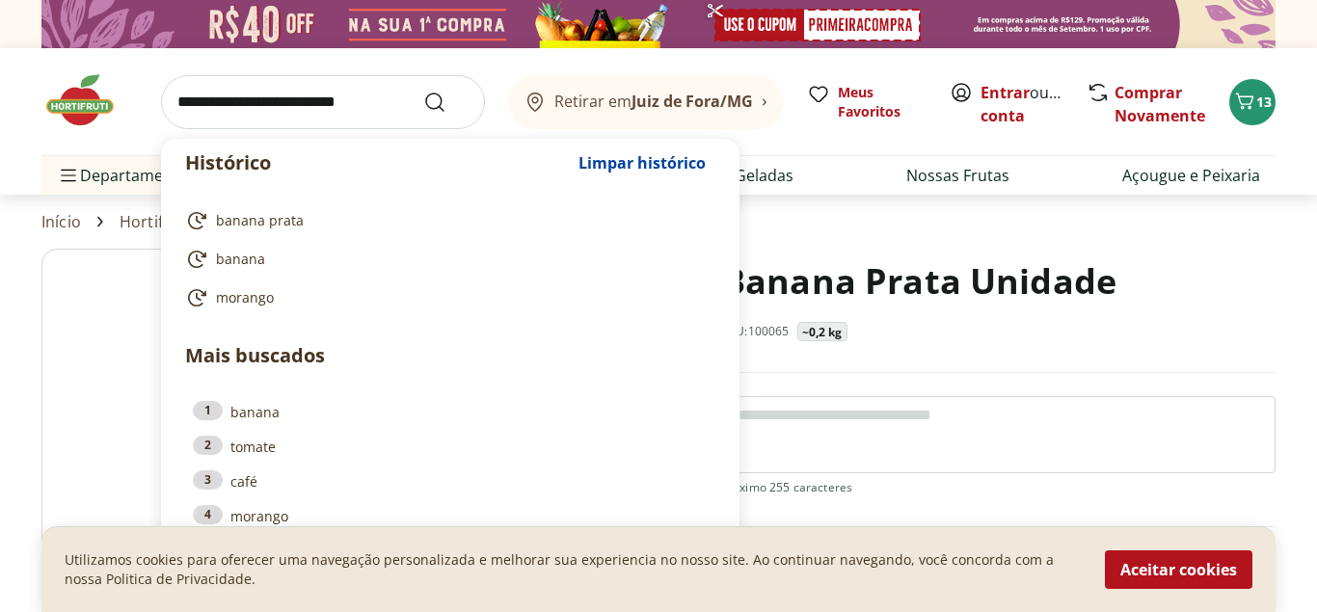
click at [322, 105] on input "search" at bounding box center [323, 102] width 324 height 54
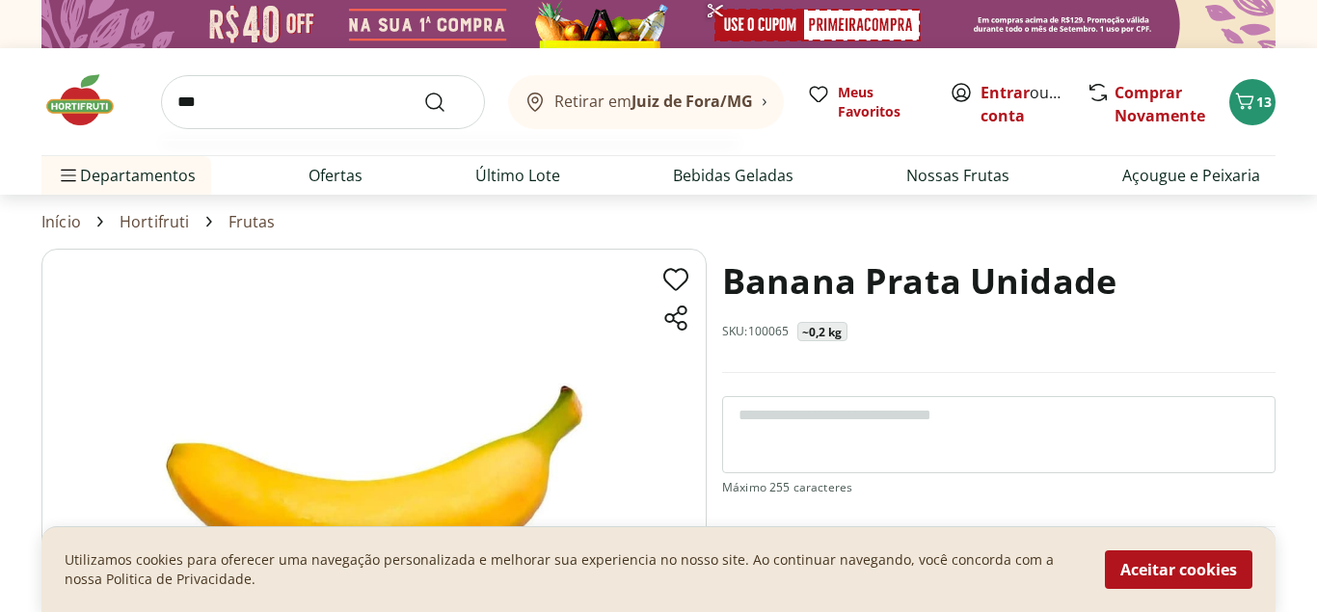
type input "****"
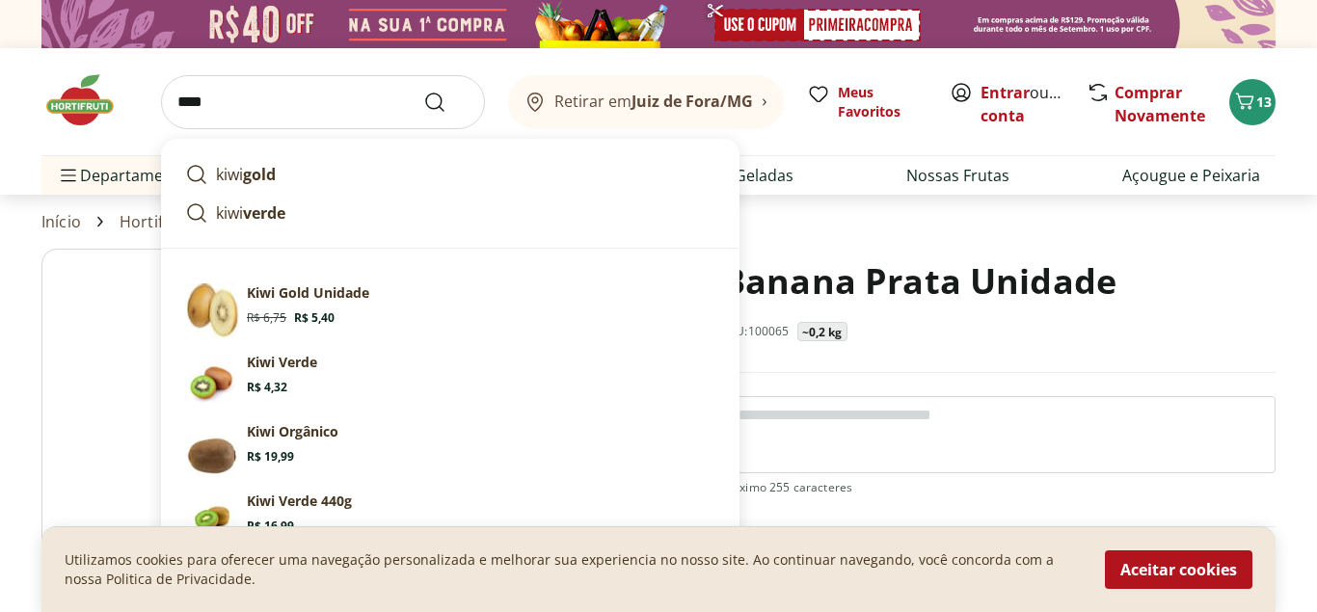
click button "Submit Search" at bounding box center [446, 102] width 46 height 23
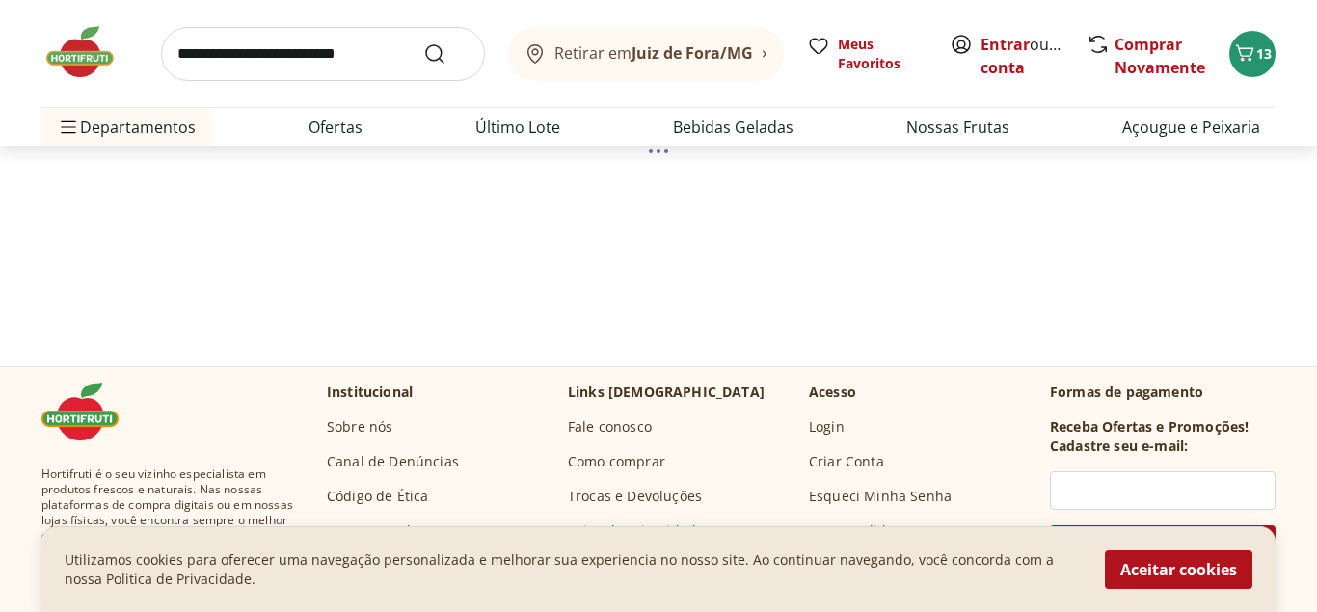
select select "**********"
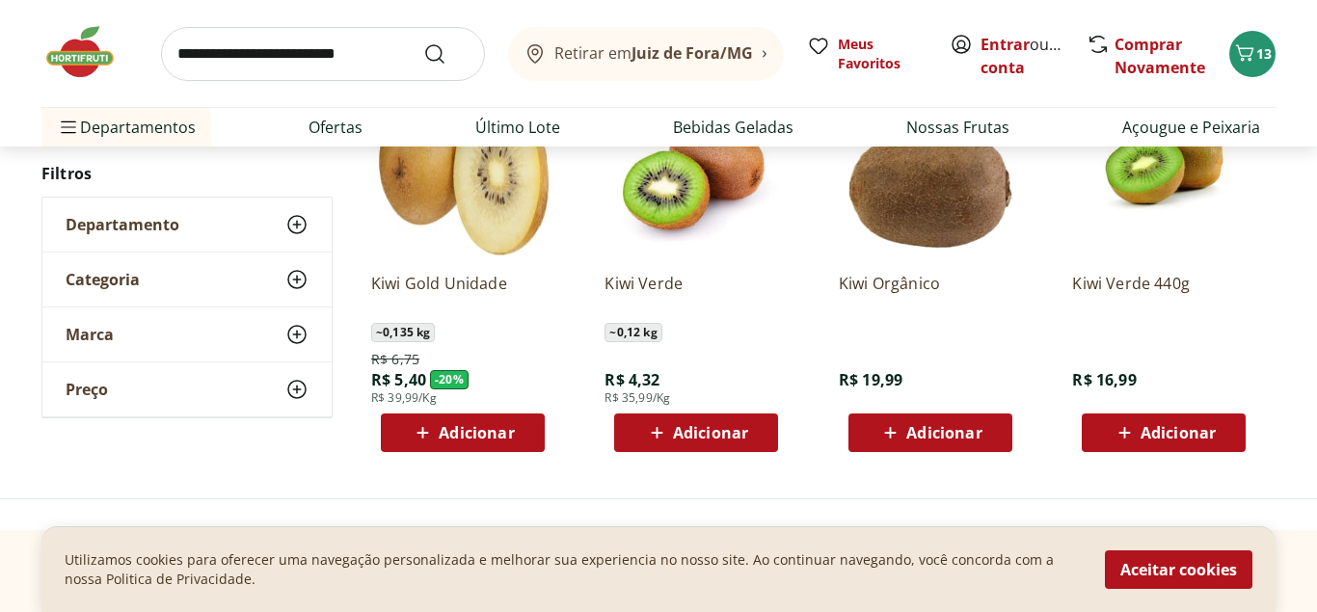
scroll to position [295, 0]
